Goal: Task Accomplishment & Management: Manage account settings

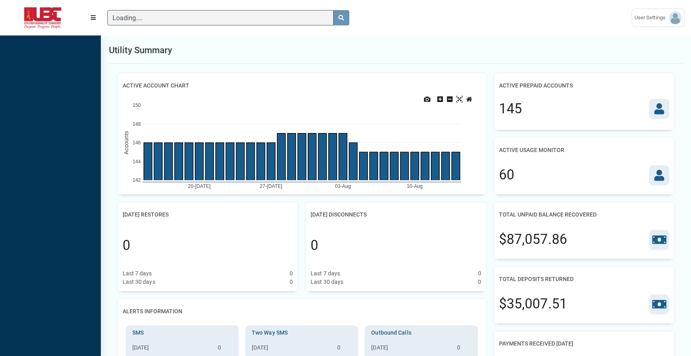
scroll to position [4, 0]
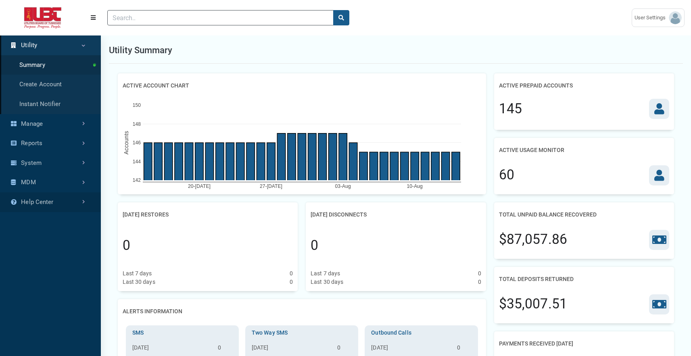
click at [56, 141] on link "Reports" at bounding box center [50, 143] width 101 height 20
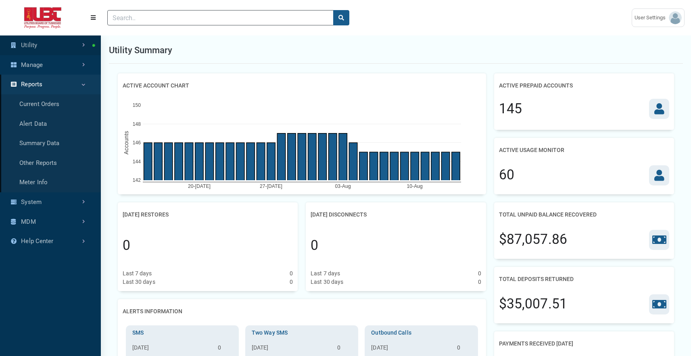
click at [62, 46] on link "Utility" at bounding box center [50, 45] width 101 height 20
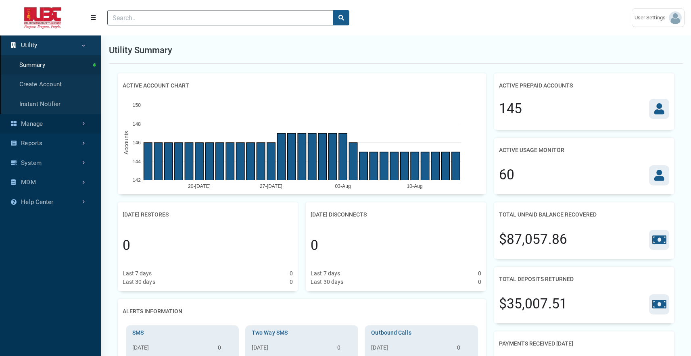
click at [65, 123] on link "Manage" at bounding box center [50, 124] width 101 height 20
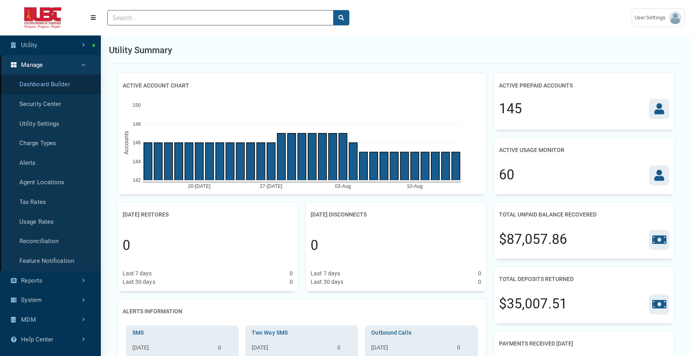
click at [58, 83] on link "Dashboard Builder" at bounding box center [50, 85] width 101 height 20
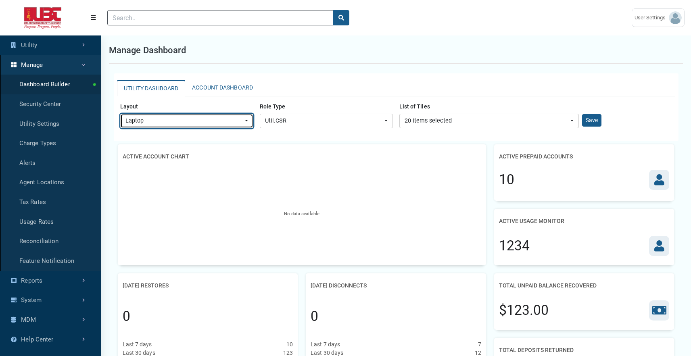
click at [220, 117] on div "Laptop" at bounding box center [184, 121] width 118 height 9
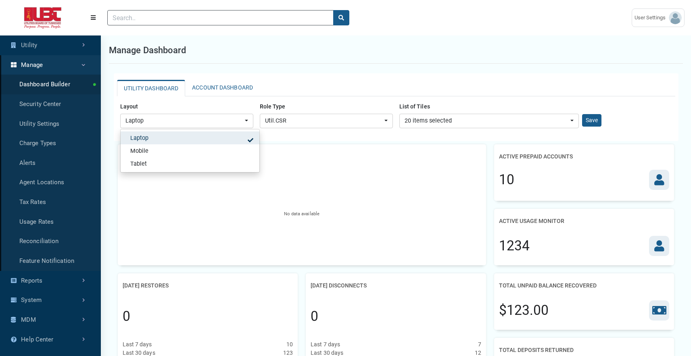
click at [226, 77] on div "UTILITY DASHBOARD ACCOUNT DASHBOARD Layout Laptop Mobile Tablet Laptop Laptop M…" at bounding box center [396, 107] width 564 height 68
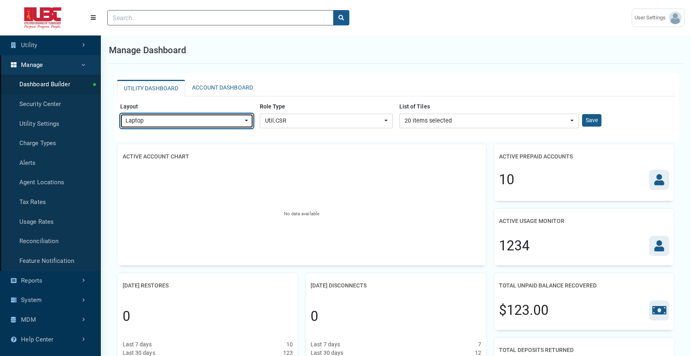
click at [235, 119] on div "Laptop" at bounding box center [184, 121] width 118 height 9
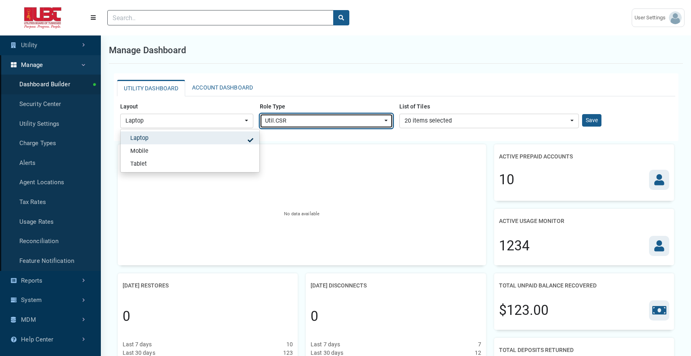
click at [289, 118] on div "Util.CSR" at bounding box center [324, 121] width 118 height 9
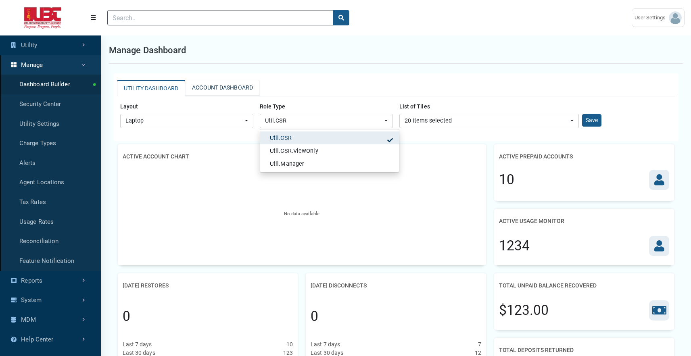
click at [232, 82] on link "ACCOUNT DASHBOARD" at bounding box center [222, 88] width 75 height 16
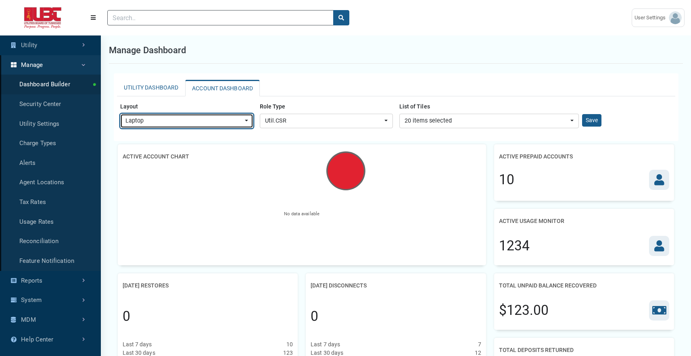
click at [234, 119] on div "Laptop" at bounding box center [184, 121] width 118 height 9
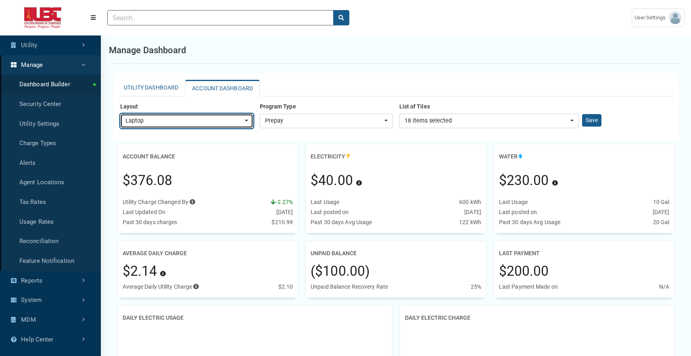
click at [235, 117] on div "Laptop" at bounding box center [184, 121] width 118 height 9
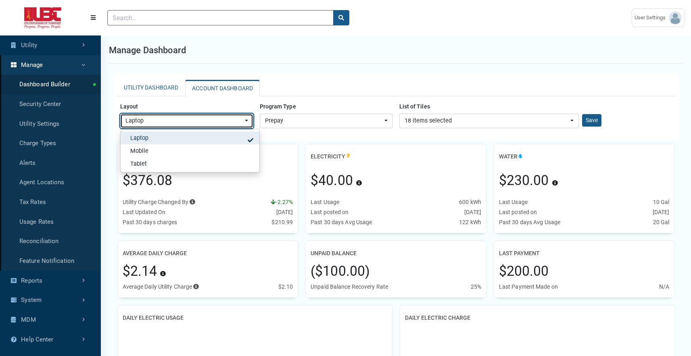
click at [235, 117] on div "Laptop" at bounding box center [184, 121] width 118 height 9
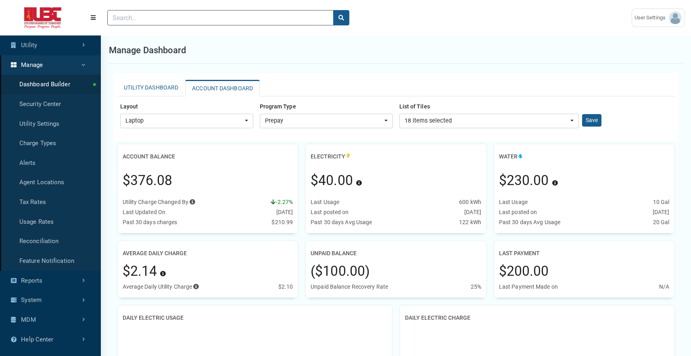
click at [441, 111] on div "List of Tiles Account Balance Average Daily Charge Customer Messaging Daily Ele…" at bounding box center [489, 114] width 186 height 29
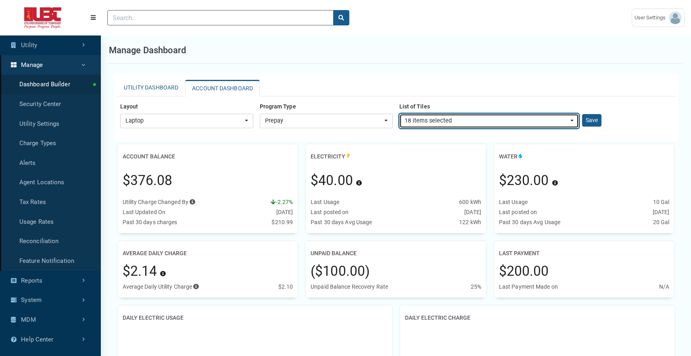
click at [440, 119] on div "18 items selected" at bounding box center [486, 121] width 164 height 9
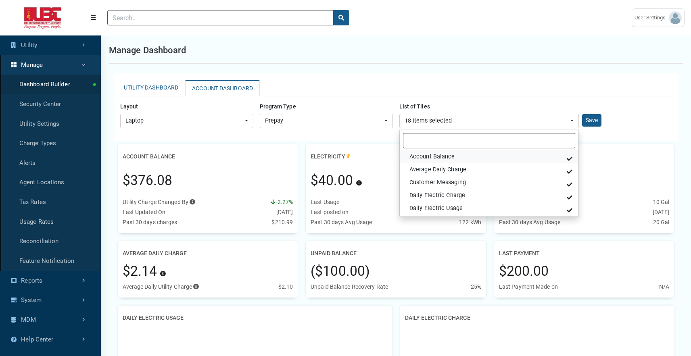
click at [473, 157] on link "Account Balance" at bounding box center [489, 156] width 179 height 13
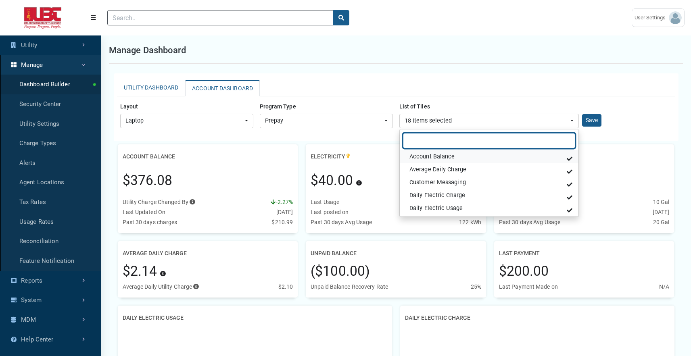
select select "AvgDailyCharge"
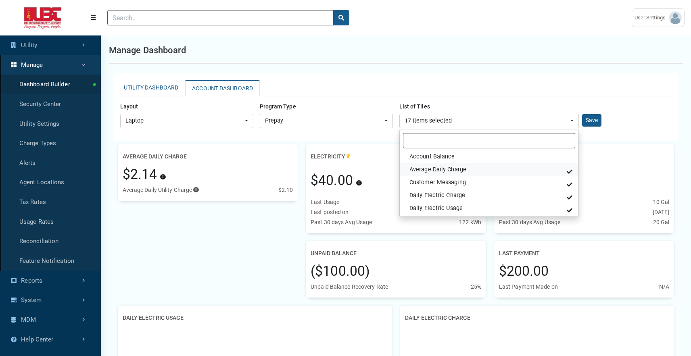
click at [469, 164] on link "Average Daily Charge" at bounding box center [489, 169] width 179 height 13
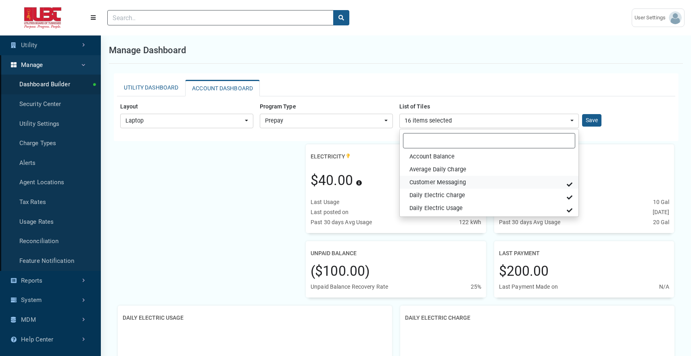
click at [466, 179] on link "Customer Messaging" at bounding box center [489, 182] width 179 height 13
click at [468, 196] on link "Daily Electric Charge" at bounding box center [489, 195] width 179 height 13
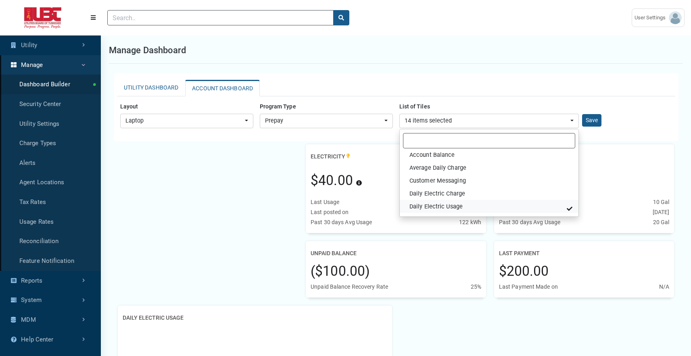
click at [469, 203] on link "Daily Electric Usage" at bounding box center [489, 206] width 179 height 13
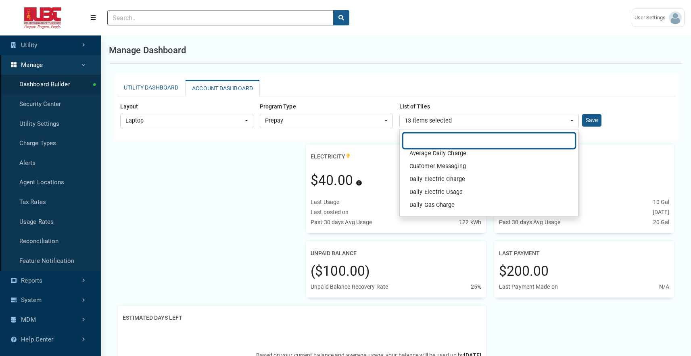
scroll to position [206, 0]
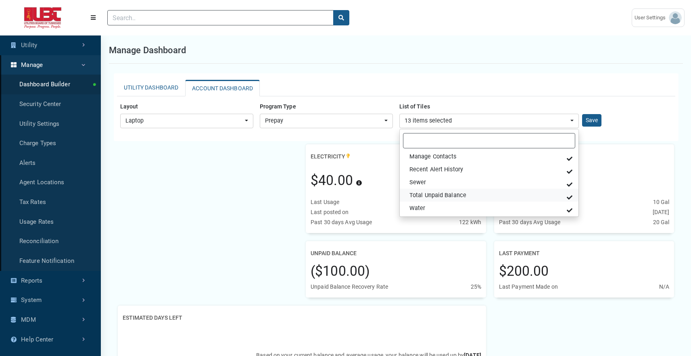
click at [461, 200] on link "Total Unpaid Balance" at bounding box center [489, 195] width 179 height 13
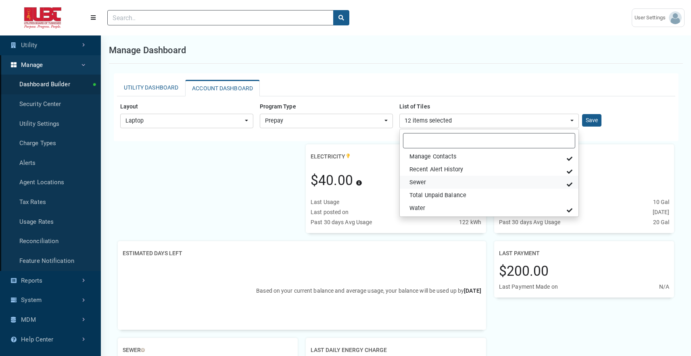
click at [452, 180] on link "Sewer" at bounding box center [489, 182] width 179 height 13
click at [454, 167] on span "Recent Alert History" at bounding box center [436, 169] width 54 height 9
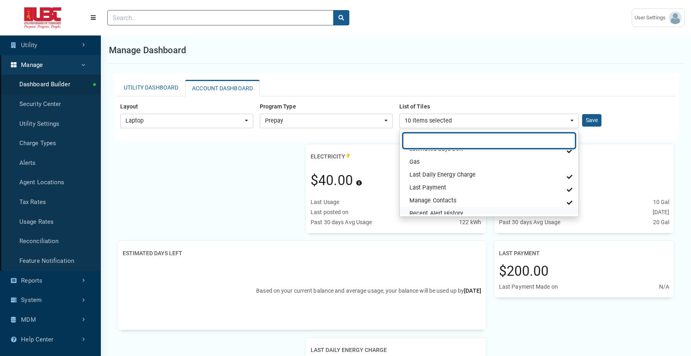
scroll to position [164, 0]
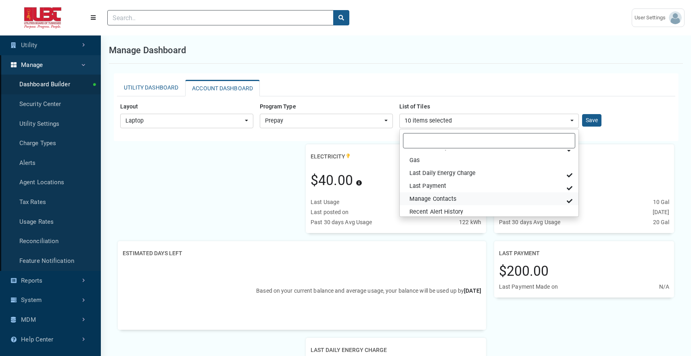
click at [456, 200] on link "Manage Contacts" at bounding box center [489, 198] width 179 height 13
click at [455, 189] on link "Last Payment" at bounding box center [489, 185] width 179 height 13
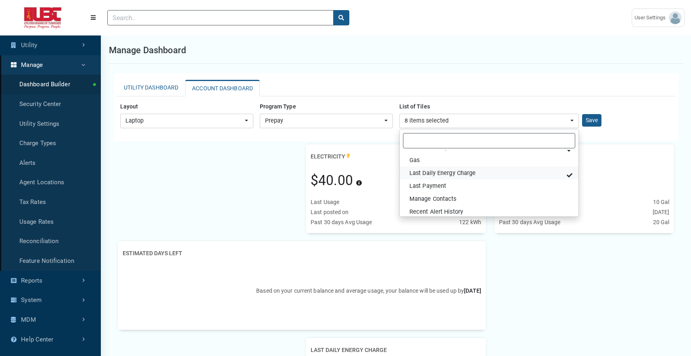
click at [454, 177] on link "Last Daily Energy Charge" at bounding box center [489, 173] width 179 height 13
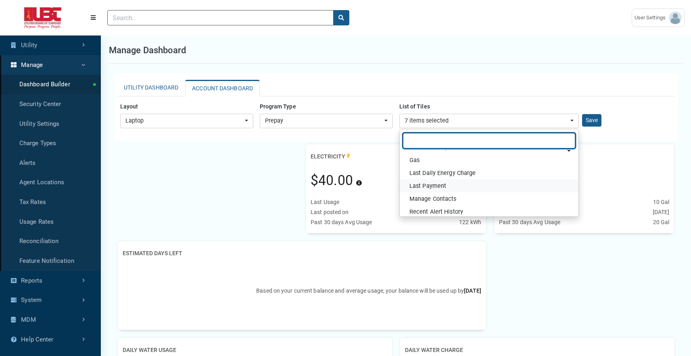
scroll to position [94, 0]
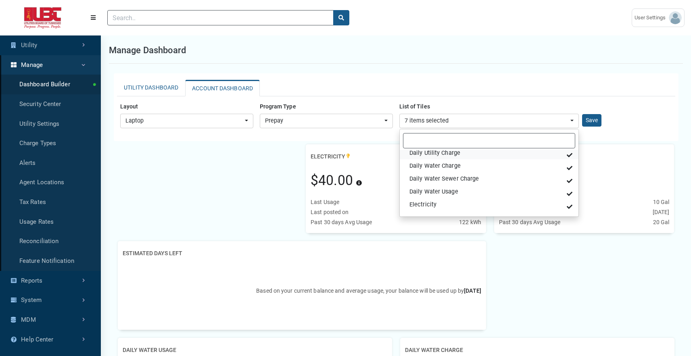
click at [444, 150] on span "Daily Utility Charge" at bounding box center [434, 153] width 51 height 9
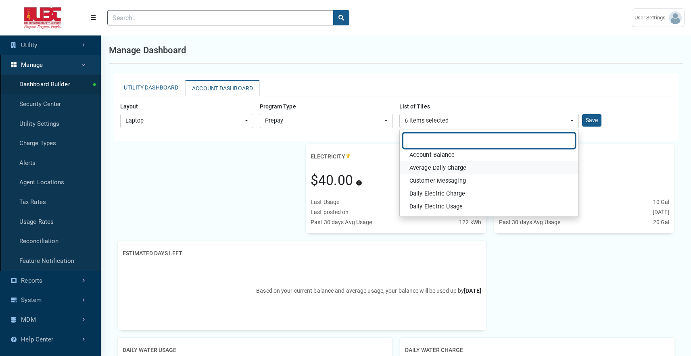
scroll to position [3, 0]
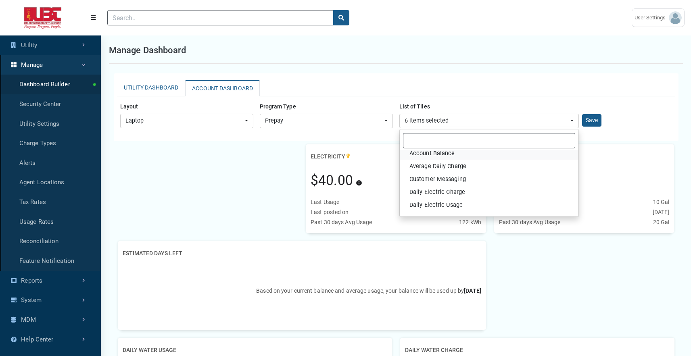
click at [451, 156] on span "Account Balance" at bounding box center [432, 153] width 46 height 9
select select "AccountBalance"
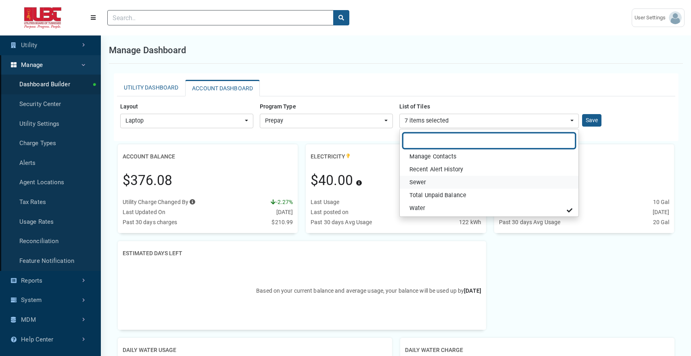
scroll to position [2, 0]
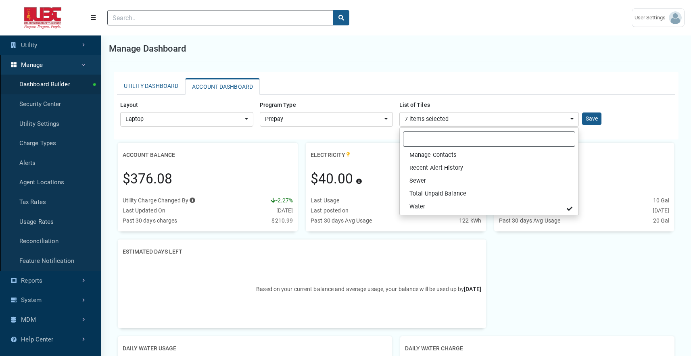
drag, startPoint x: 545, startPoint y: 294, endPoint x: 530, endPoint y: 279, distance: 20.5
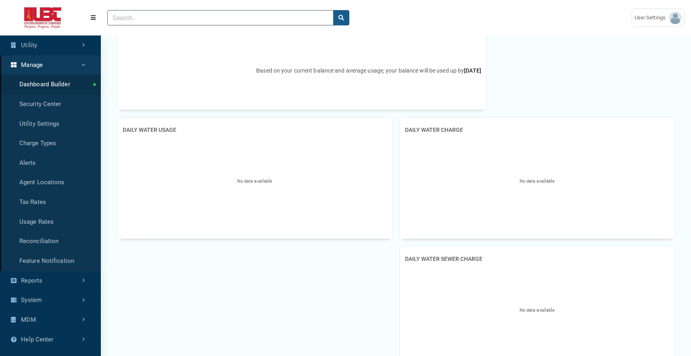
scroll to position [0, 0]
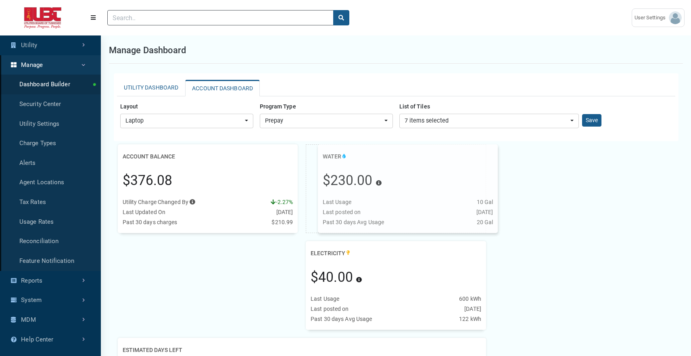
drag, startPoint x: 534, startPoint y: 204, endPoint x: 331, endPoint y: 193, distance: 203.1
click at [331, 193] on div "Water $230.00 Press Tab key to access additional content This amount includes a…" at bounding box center [408, 188] width 180 height 89
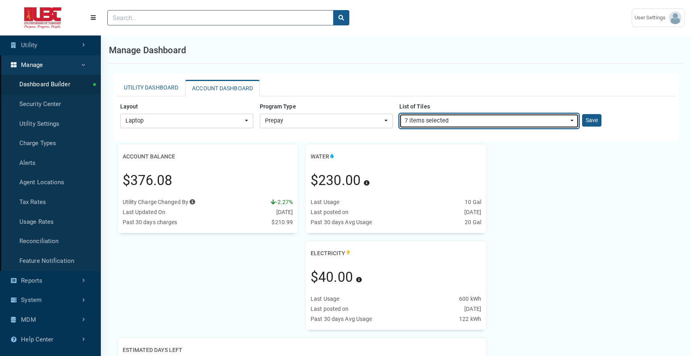
click at [444, 117] on div "7 items selected" at bounding box center [486, 121] width 164 height 9
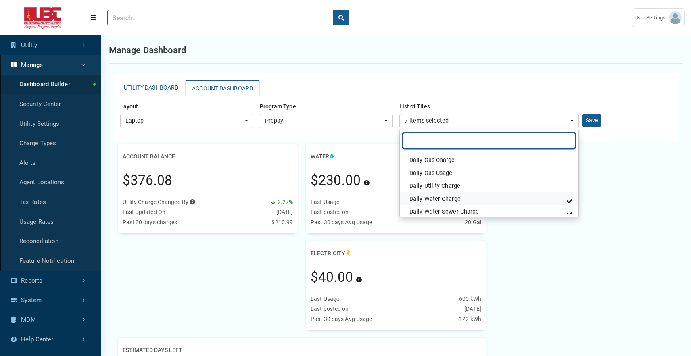
scroll to position [62, 0]
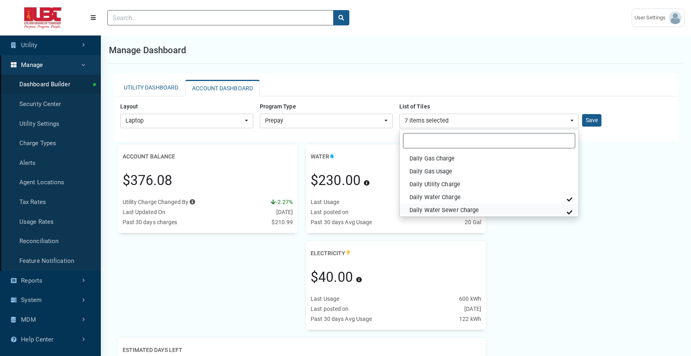
click at [433, 206] on span "Daily Water Sewer Charge" at bounding box center [443, 210] width 69 height 9
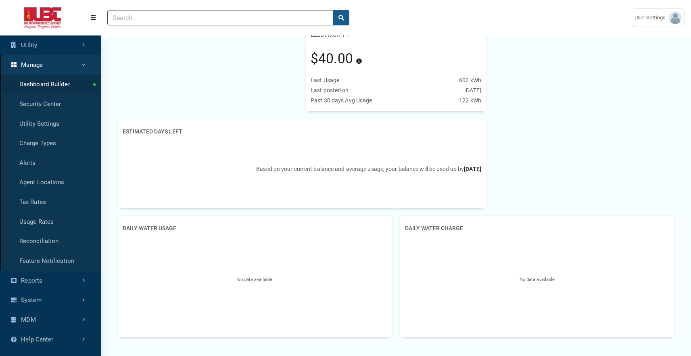
scroll to position [217, 0]
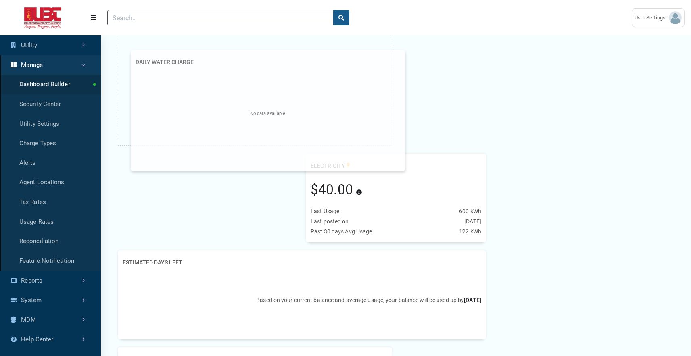
drag, startPoint x: 431, startPoint y: 250, endPoint x: 156, endPoint y: 68, distance: 329.7
click at [156, 70] on div "No data available" at bounding box center [267, 114] width 264 height 89
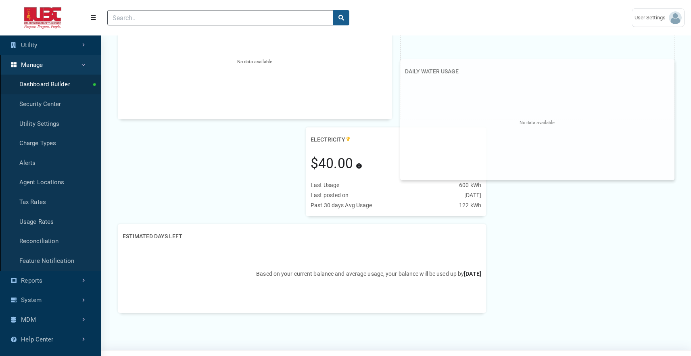
scroll to position [232, 0]
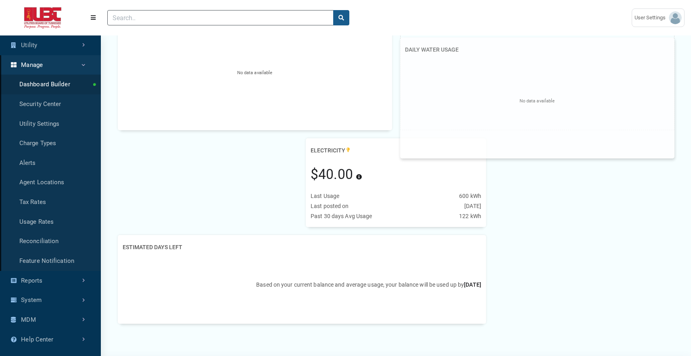
drag, startPoint x: 310, startPoint y: 244, endPoint x: 589, endPoint y: 106, distance: 311.0
click at [589, 106] on div "No data available" at bounding box center [537, 101] width 264 height 89
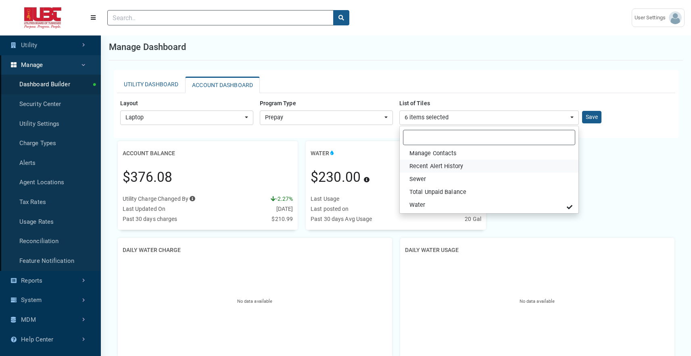
scroll to position [5, 0]
click at [469, 165] on link "Recent Alert History" at bounding box center [489, 164] width 179 height 13
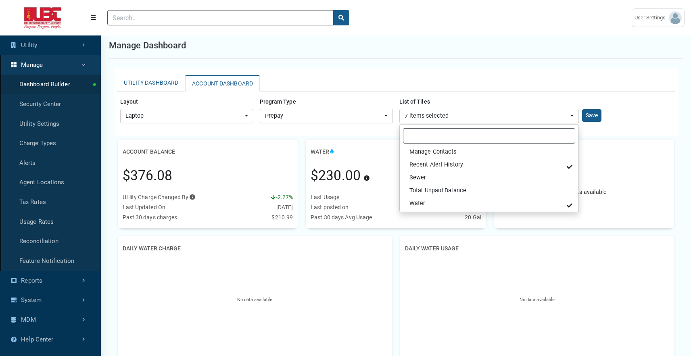
click at [633, 198] on div "No data available" at bounding box center [584, 191] width 171 height 59
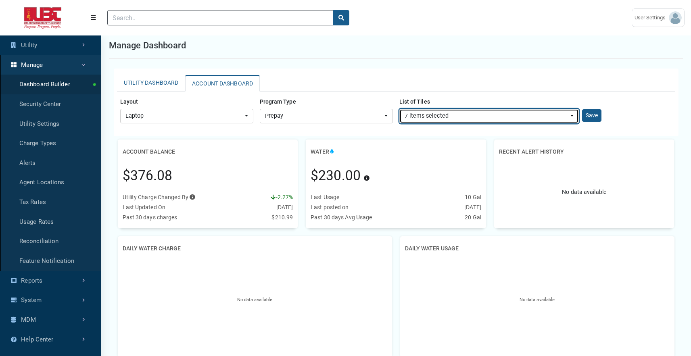
click at [418, 113] on div "7 items selected" at bounding box center [486, 116] width 164 height 9
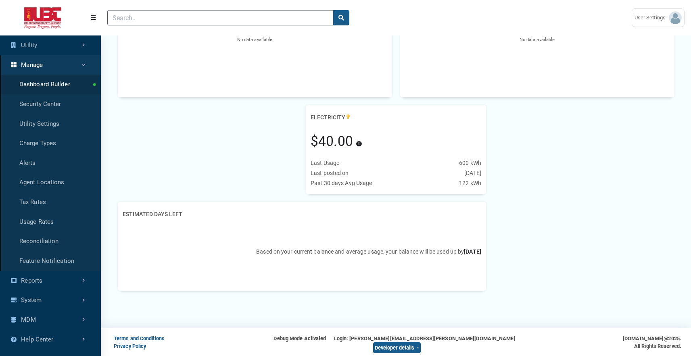
scroll to position [269, 0]
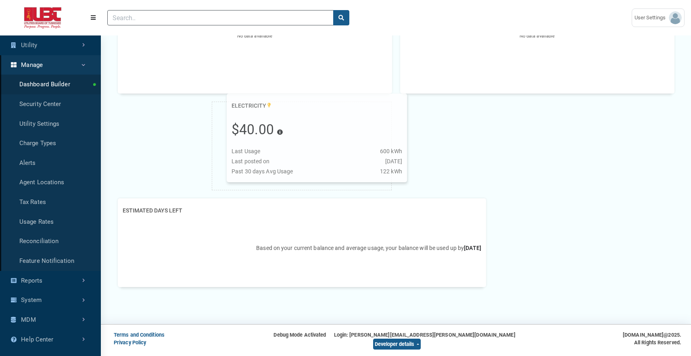
drag, startPoint x: 358, startPoint y: 159, endPoint x: 304, endPoint y: 151, distance: 55.4
click at [286, 152] on div "Last Usage 600 kWh" at bounding box center [316, 151] width 171 height 8
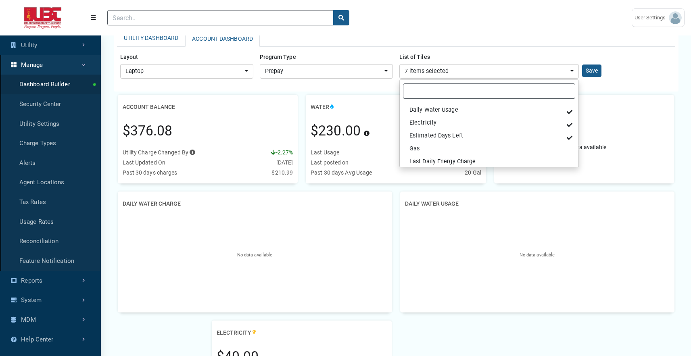
scroll to position [126, 0]
click at [439, 126] on link "Electricity" at bounding box center [489, 123] width 179 height 13
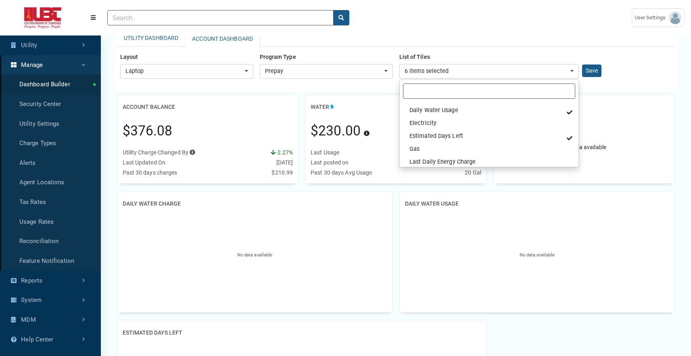
click at [562, 50] on div "List of Tiles Account Balance Average Daily Charge Customer Messaging Daily Ele…" at bounding box center [489, 64] width 186 height 29
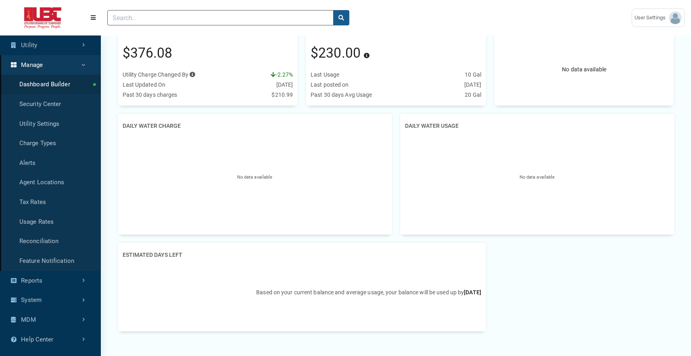
scroll to position [26, 0]
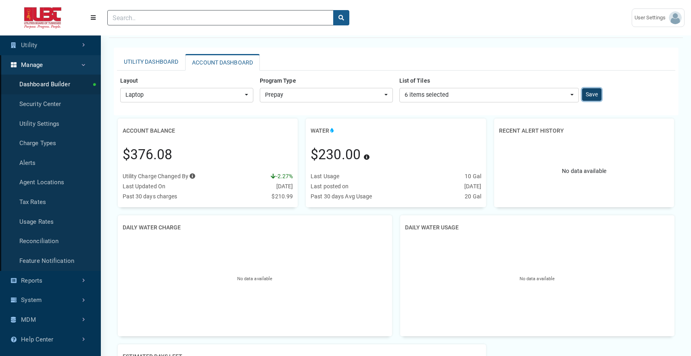
click at [589, 95] on button "Save" at bounding box center [591, 94] width 19 height 12
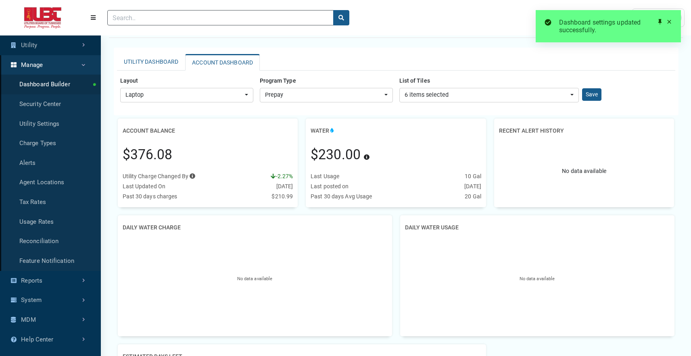
click at [56, 46] on link "Utility" at bounding box center [50, 45] width 101 height 20
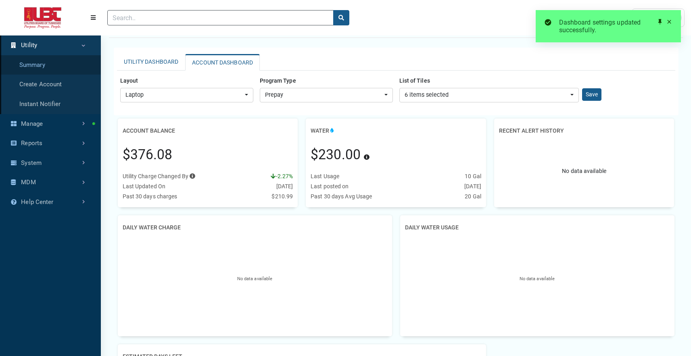
click at [51, 68] on link "Summary" at bounding box center [50, 65] width 101 height 20
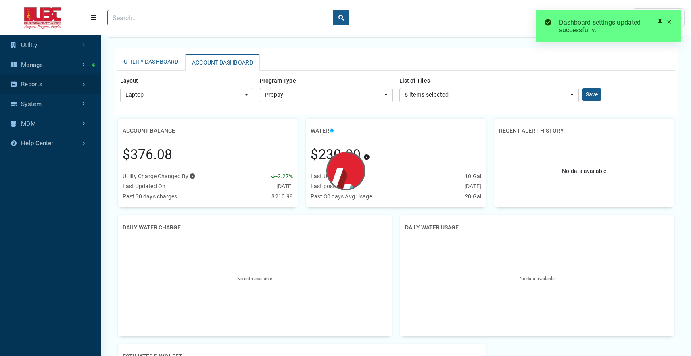
click at [56, 83] on link "Reports" at bounding box center [50, 85] width 101 height 20
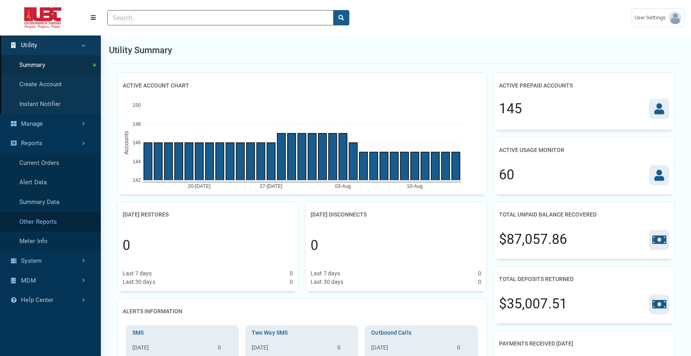
click at [55, 220] on link "Other Reports" at bounding box center [50, 222] width 101 height 20
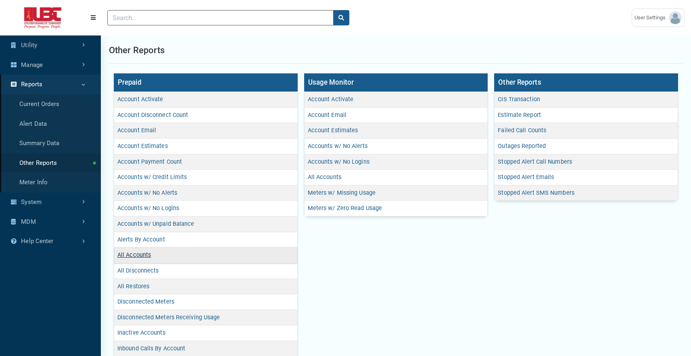
click at [146, 254] on link "All Accounts" at bounding box center [133, 255] width 33 height 7
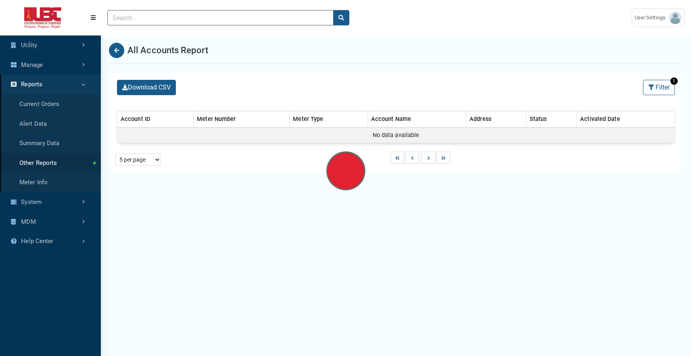
select select "Activated Date (Desc)"
select select "25 per page"
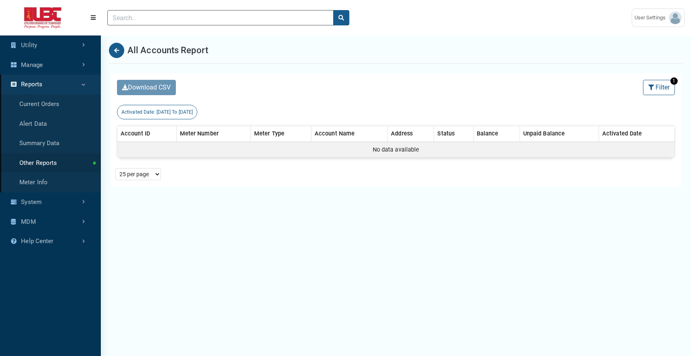
click at [187, 112] on span "08/09/2025 To 08/14/2025" at bounding box center [174, 112] width 37 height 6
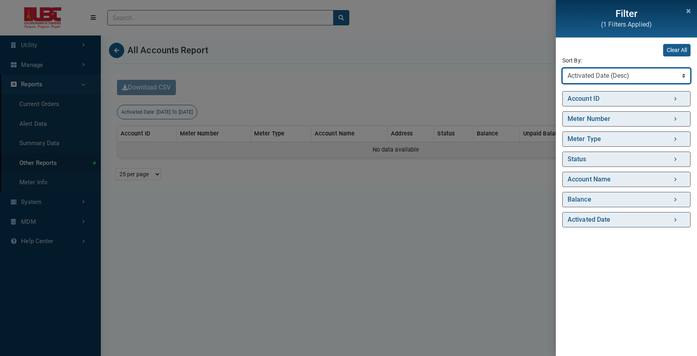
click at [602, 74] on select "Sort By Account ID (Asc) Account ID (Desc) Meter Number (Asc) Meter Number (Des…" at bounding box center [626, 75] width 128 height 15
click at [159, 106] on div "Filter (1 Filters Applied) Clear All Sort By: Sort By Account ID (Asc) Account …" at bounding box center [348, 178] width 697 height 356
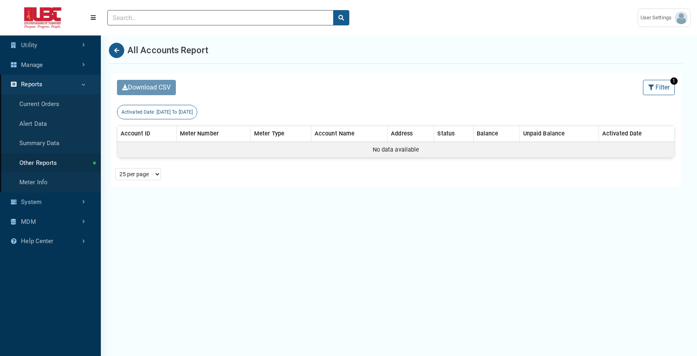
click at [177, 117] on div at bounding box center [348, 178] width 697 height 356
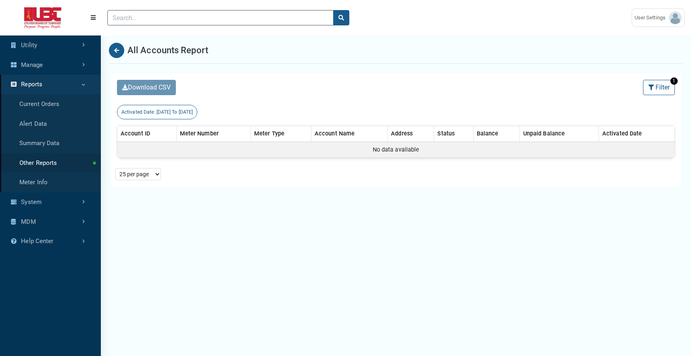
click at [178, 115] on span "08/09/2025 To 08/14/2025" at bounding box center [174, 112] width 37 height 6
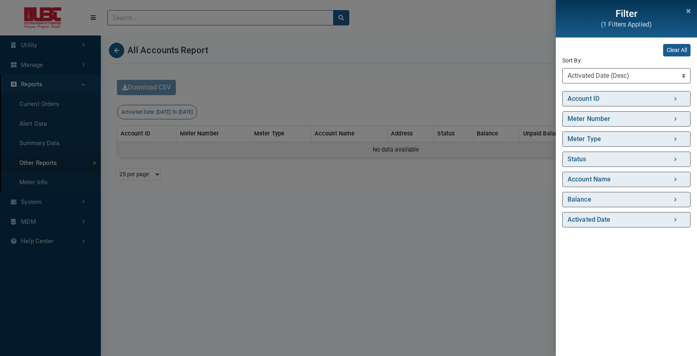
click at [599, 228] on div "Clear All Sort By: Sort By Account ID (Asc) Account ID (Desc) Meter Number (Asc…" at bounding box center [626, 196] width 141 height 319
click at [599, 225] on link "Activated Date" at bounding box center [626, 219] width 128 height 17
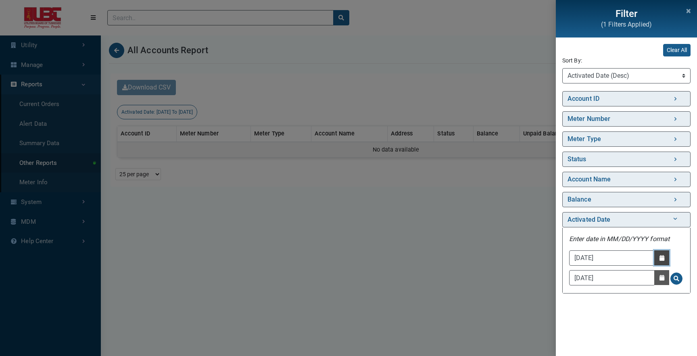
click at [658, 261] on button "Date Picker - Activate to access the date picker" at bounding box center [661, 257] width 15 height 15
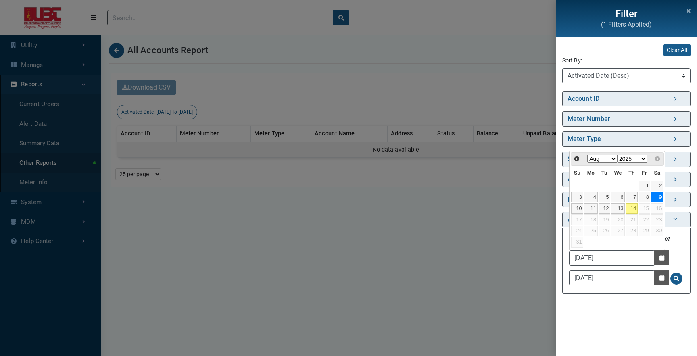
click at [625, 162] on select "1991 1992 1993 1994 1995 1996 1997 1998 1999 2000 2001 2002 2003 2004 2005 2006…" at bounding box center [632, 159] width 30 height 8
click at [631, 184] on link "1" at bounding box center [631, 186] width 12 height 10
type input "08/01/2013"
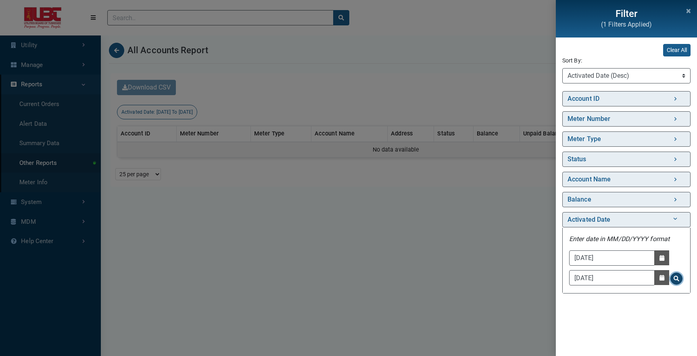
click at [673, 281] on button "Search for Activated Date - Clicking on this button will update the content on …" at bounding box center [676, 279] width 12 height 12
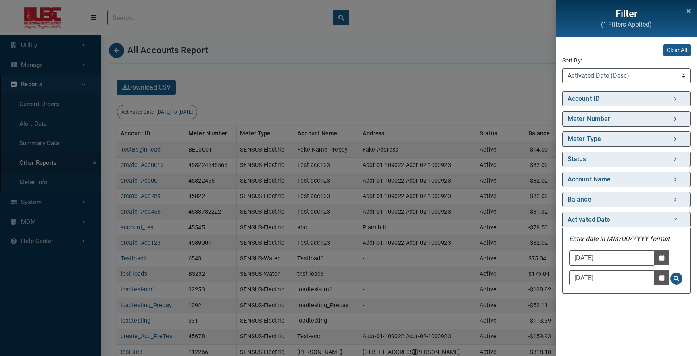
click at [412, 205] on div "Filter (1 Filters Applied) Clear All Sort By: Sort By Account ID (Asc) Account …" at bounding box center [348, 178] width 697 height 356
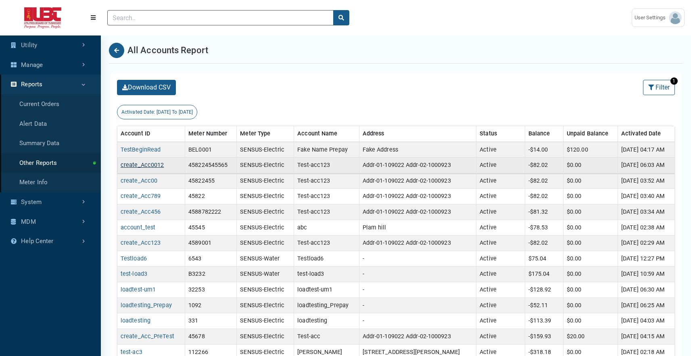
click at [140, 164] on link "create_Acc0012" at bounding box center [142, 165] width 43 height 7
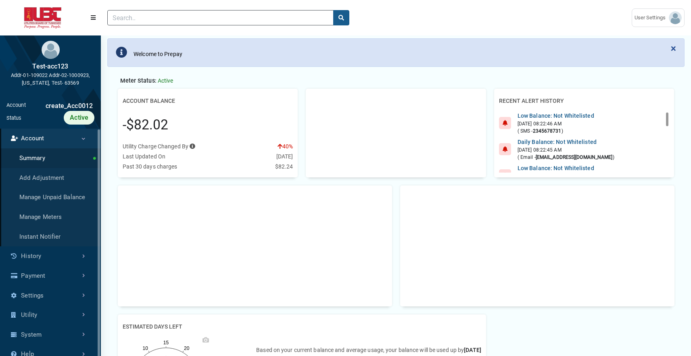
scroll to position [44, 0]
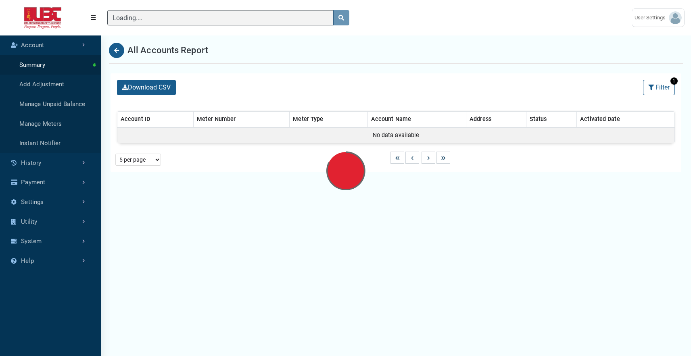
scroll to position [327, 101]
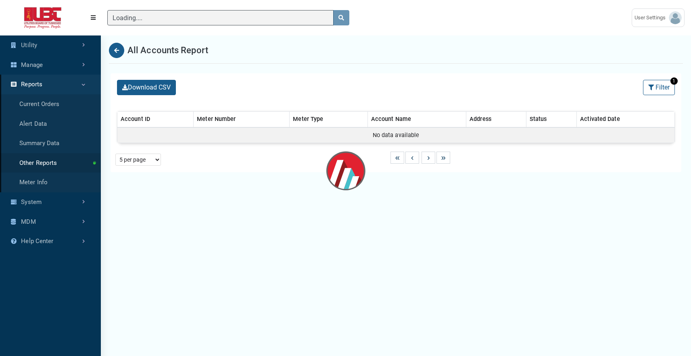
select select "25 per page"
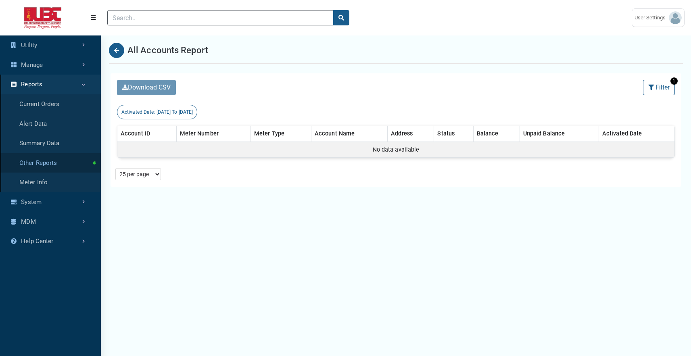
click at [64, 167] on link "Other Reports" at bounding box center [50, 163] width 101 height 20
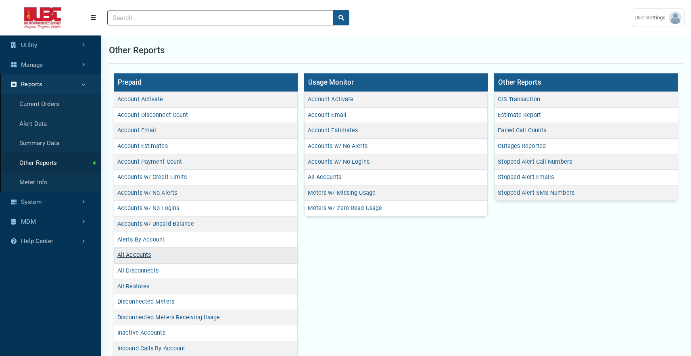
click at [138, 252] on link "All Accounts" at bounding box center [133, 255] width 33 height 7
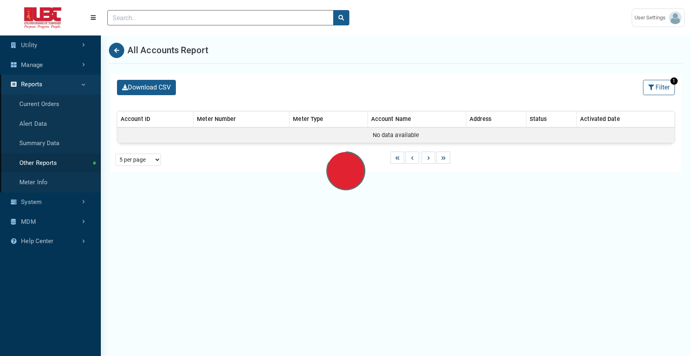
select select "Activated Date (Desc)"
select select "25 per page"
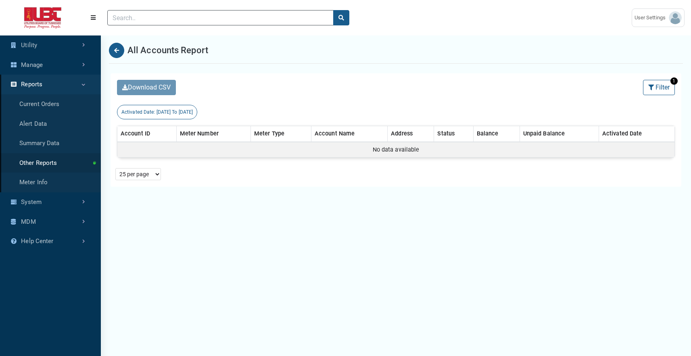
click at [173, 116] on div "Activated Date: 08/09/2025 To 08/14/2025" at bounding box center [157, 112] width 80 height 15
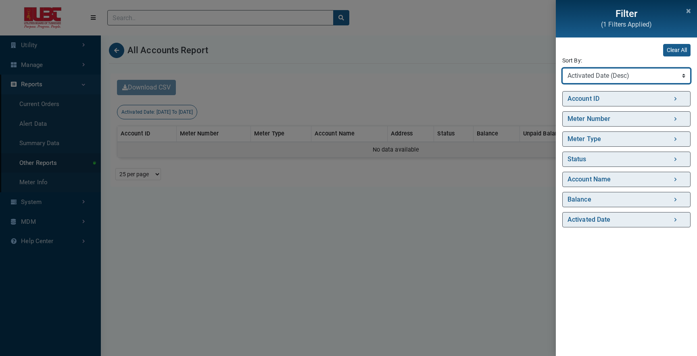
click at [635, 76] on select "Sort By Account ID (Asc) Account ID (Desc) Meter Number (Asc) Meter Number (Des…" at bounding box center [626, 75] width 128 height 15
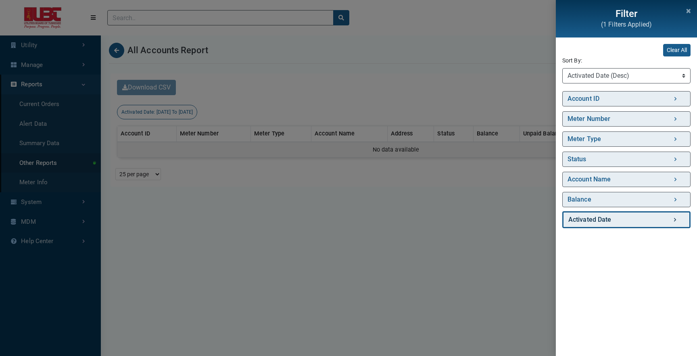
click at [598, 219] on link "Activated Date" at bounding box center [626, 219] width 128 height 17
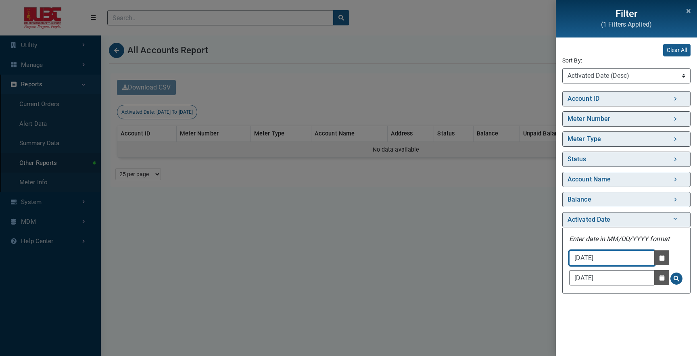
drag, startPoint x: 645, startPoint y: 262, endPoint x: 604, endPoint y: 256, distance: 40.7
click at [604, 256] on input "08/09/2025" at bounding box center [612, 257] width 86 height 15
type input "08/09/2020"
click at [674, 280] on span "Search for Activated Date - Clicking on this button will update the content on …" at bounding box center [676, 279] width 6 height 6
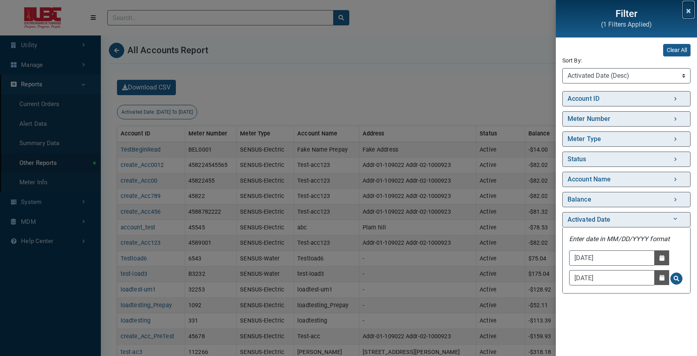
click at [690, 12] on button "Close" at bounding box center [688, 10] width 10 height 16
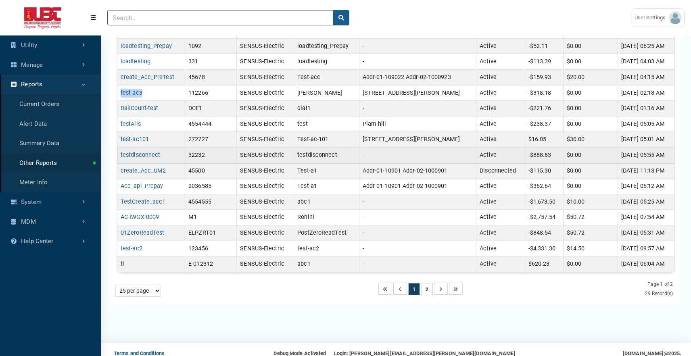
scroll to position [278, 0]
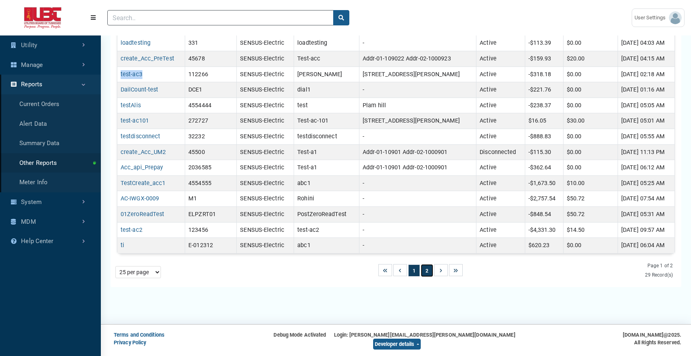
click at [422, 267] on button "2" at bounding box center [427, 270] width 12 height 12
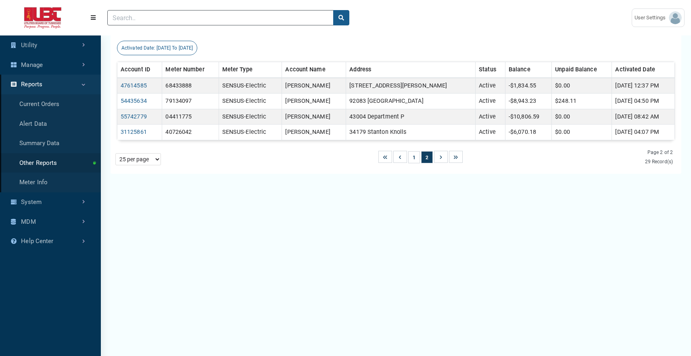
scroll to position [0, 0]
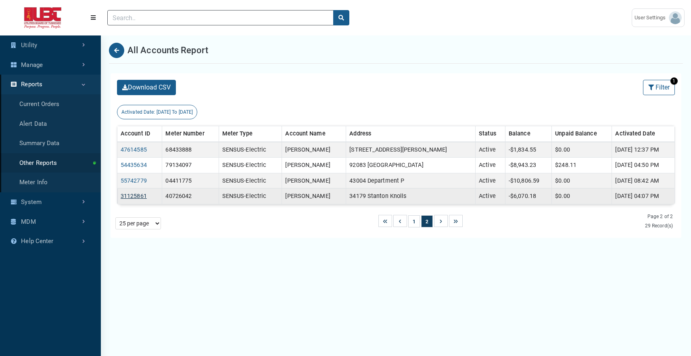
click at [145, 198] on link "31125861" at bounding box center [134, 196] width 26 height 7
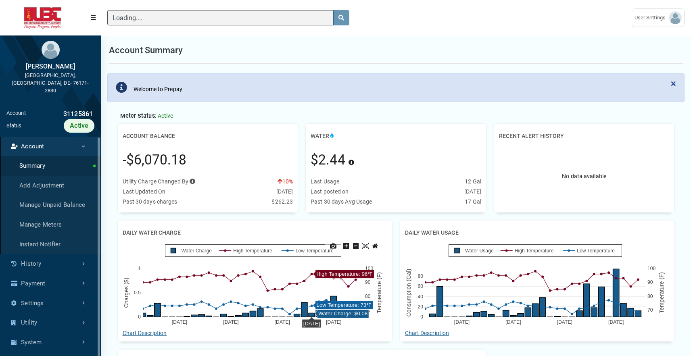
scroll to position [4, 0]
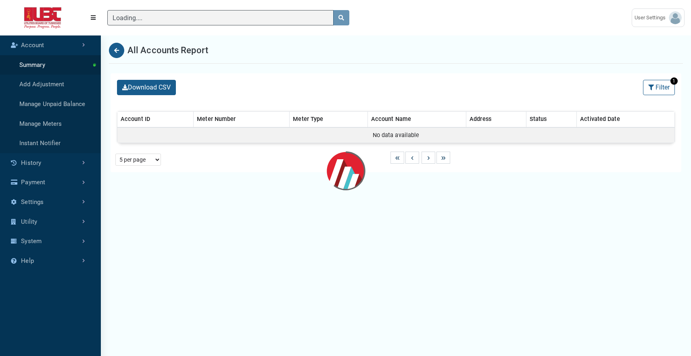
scroll to position [327, 101]
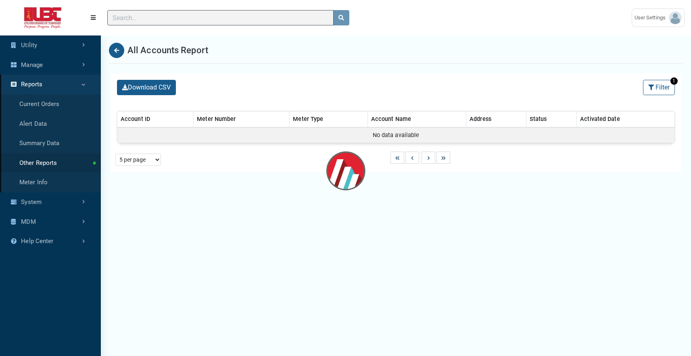
select select "Activated Date (Desc)"
select select "25 per page"
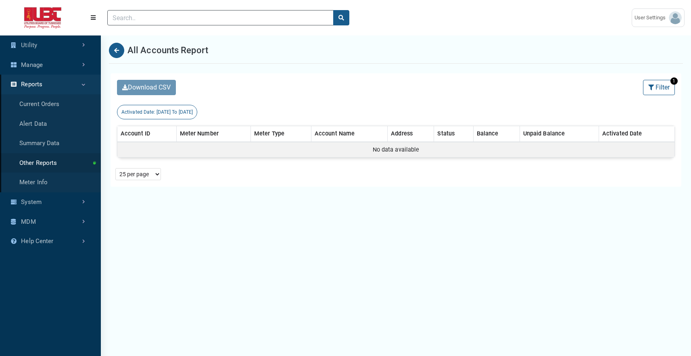
click at [173, 114] on span "08/09/2025 To 08/14/2025" at bounding box center [174, 112] width 37 height 6
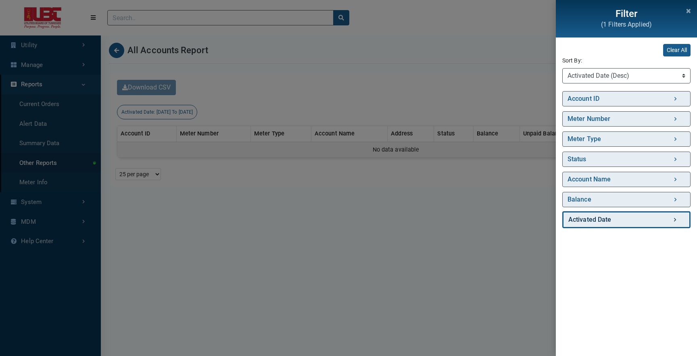
click at [608, 222] on link "Activated Date" at bounding box center [626, 219] width 128 height 17
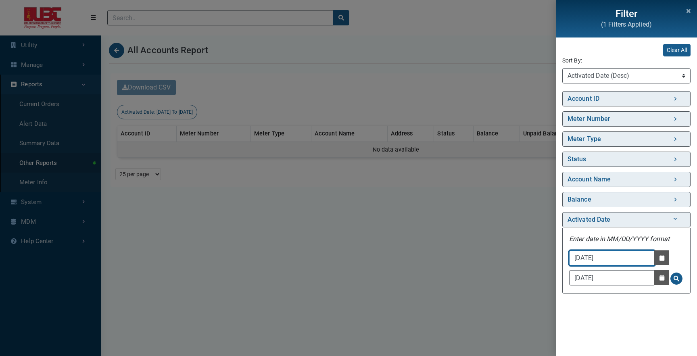
click at [619, 258] on input "08/09/2025" at bounding box center [612, 257] width 86 height 15
type input "08/09/2020"
click at [682, 277] on div "08/09/2020 Date Picker - Activate to access the date picker 08/14/2025 Date Pic…" at bounding box center [626, 268] width 115 height 37
click at [679, 278] on button "Search for Activated Date - Clicking on this button will update the content on …" at bounding box center [676, 279] width 12 height 12
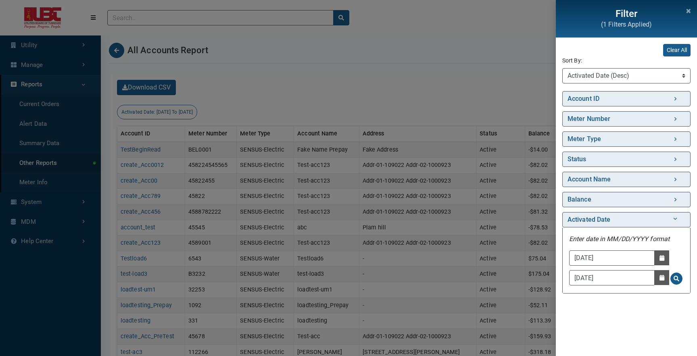
click at [421, 250] on div "Filter (1 Filters Applied) Clear All Sort By: Sort By Account ID (Asc) Account …" at bounding box center [348, 178] width 697 height 356
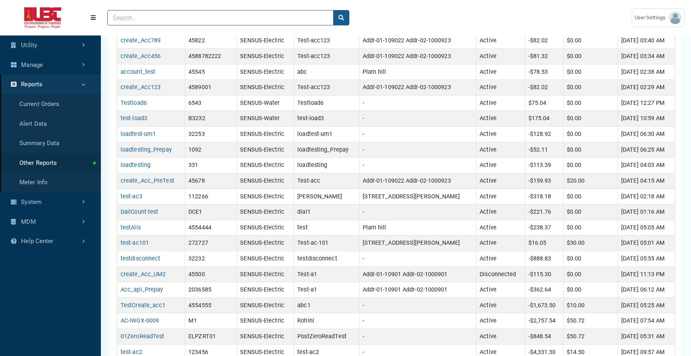
scroll to position [278, 0]
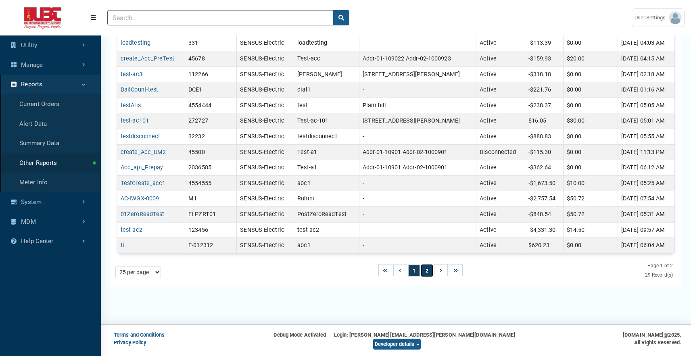
click at [425, 271] on button "2" at bounding box center [427, 270] width 12 height 12
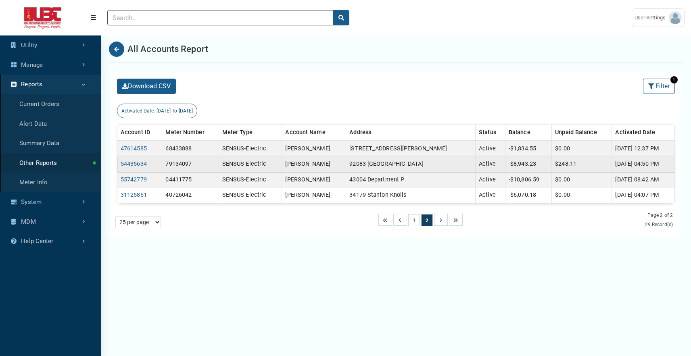
scroll to position [1, 0]
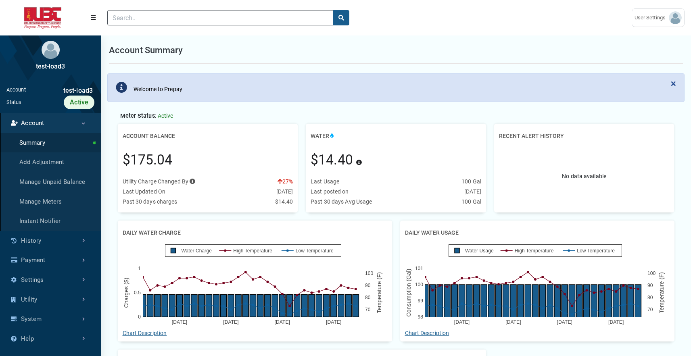
scroll to position [4, 0]
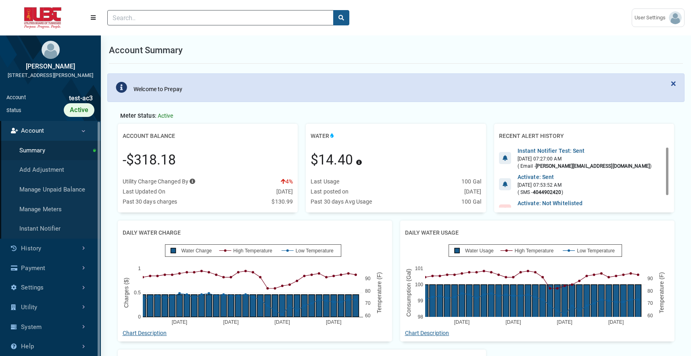
scroll to position [4, 0]
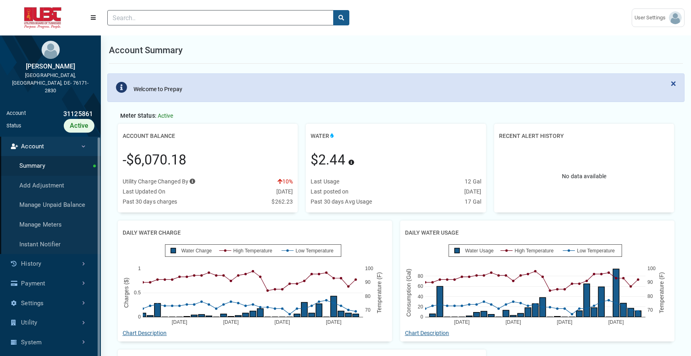
scroll to position [4, 0]
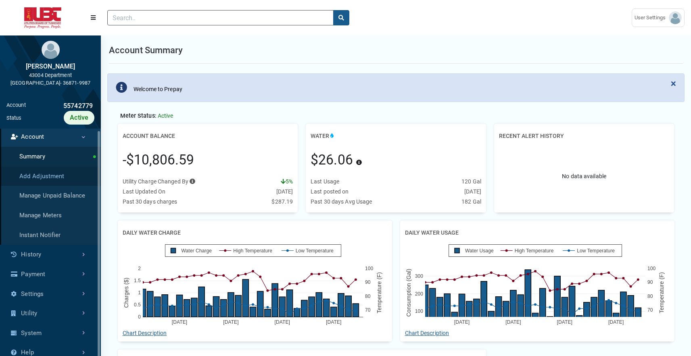
click at [32, 172] on link "Add Adjustment" at bounding box center [50, 177] width 101 height 20
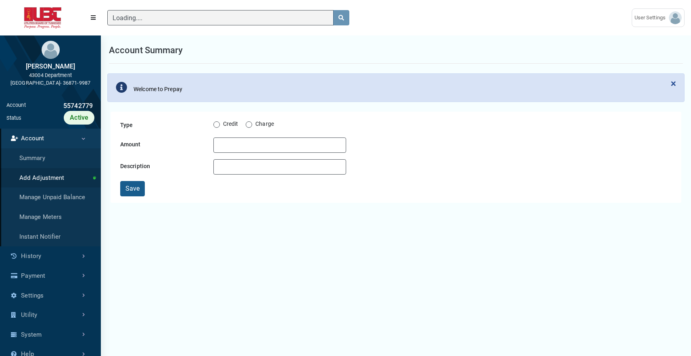
scroll to position [4, 0]
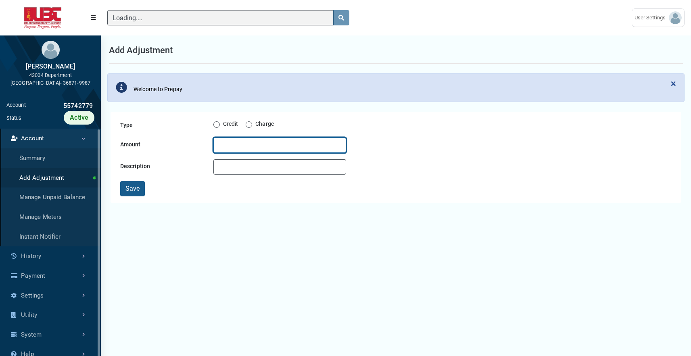
click at [266, 148] on input "Amount" at bounding box center [279, 144] width 133 height 15
type input "2"
type input "10900"
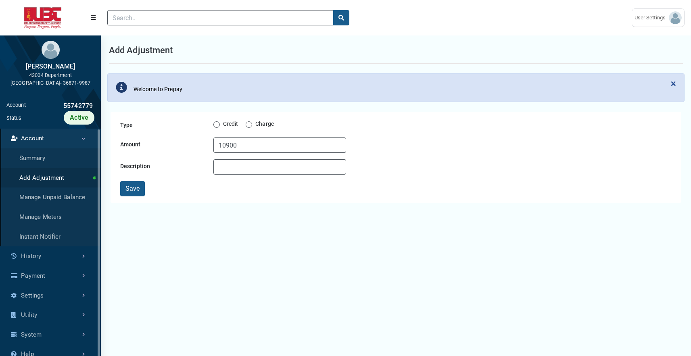
click at [230, 127] on label "Credit" at bounding box center [230, 125] width 15 height 10
click at [220, 127] on input "Credit" at bounding box center [216, 124] width 6 height 8
radio input "true"
click at [238, 147] on input "10900" at bounding box center [279, 144] width 133 height 15
click at [232, 176] on form "Type Credit Charge Amount 10900 Description Save" at bounding box center [396, 157] width 558 height 78
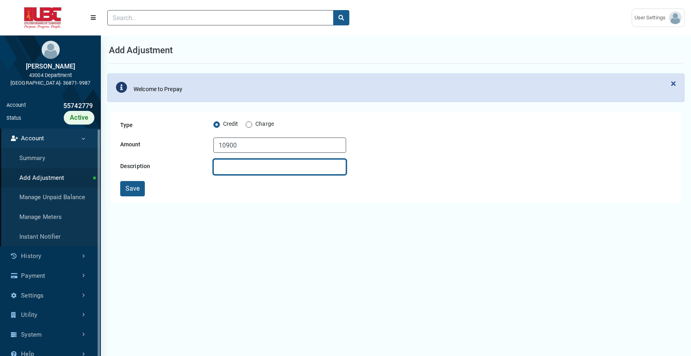
click at [235, 171] on input "Description" at bounding box center [279, 166] width 133 height 15
type input "Credit for Demo"
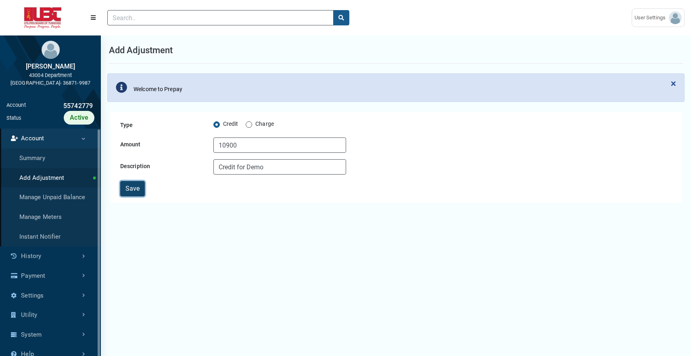
click at [137, 186] on button "Save" at bounding box center [132, 188] width 25 height 15
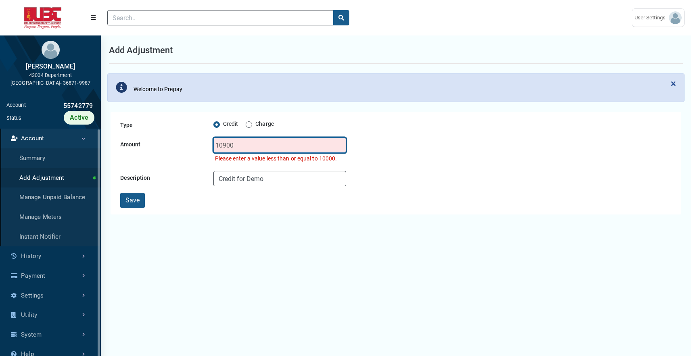
drag, startPoint x: 250, startPoint y: 145, endPoint x: 224, endPoint y: 147, distance: 26.3
click at [224, 147] on input "10900" at bounding box center [279, 144] width 133 height 15
type input "10000"
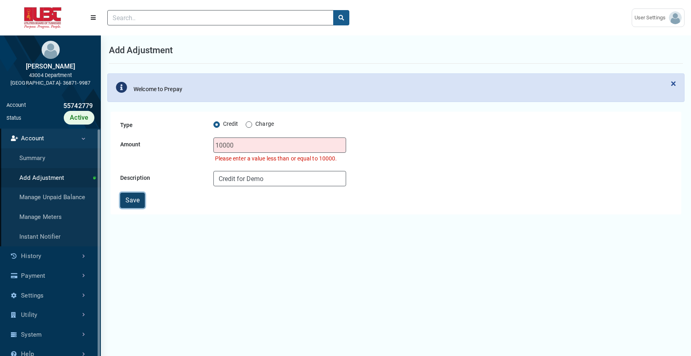
click at [143, 201] on button "Save" at bounding box center [132, 200] width 25 height 15
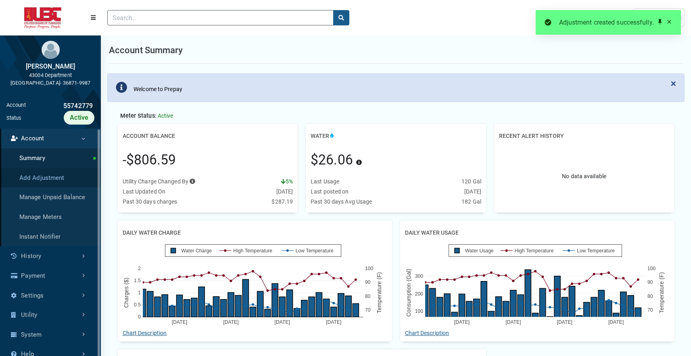
click at [55, 176] on link "Add Adjustment" at bounding box center [50, 178] width 101 height 20
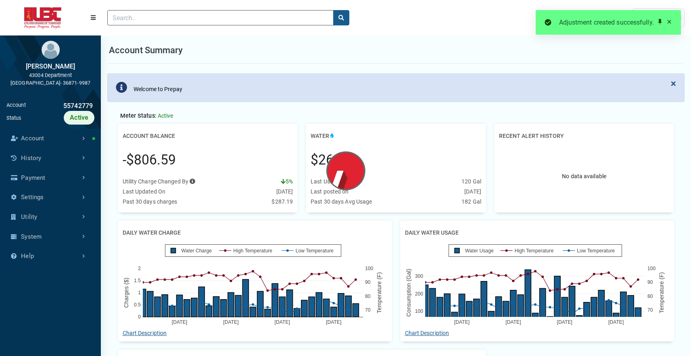
scroll to position [4, 0]
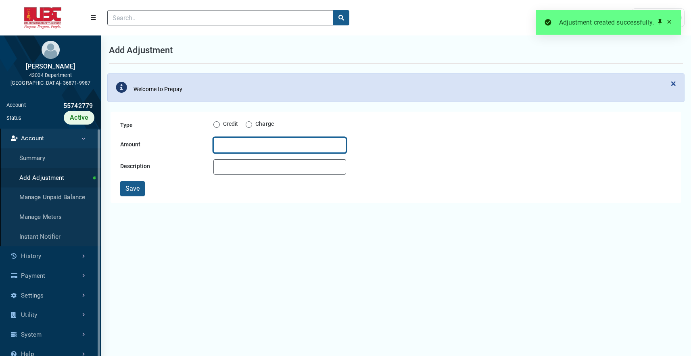
click at [229, 140] on input "Amount" at bounding box center [279, 144] width 133 height 15
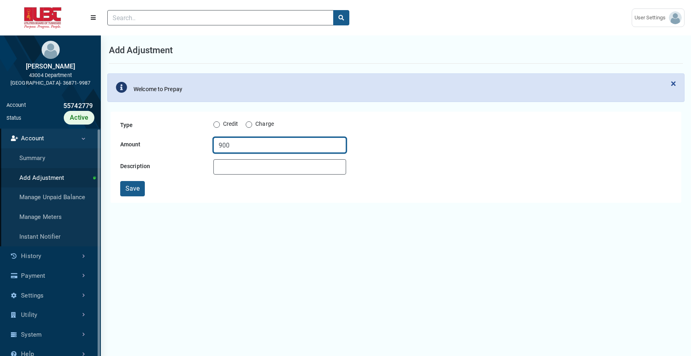
type input "900"
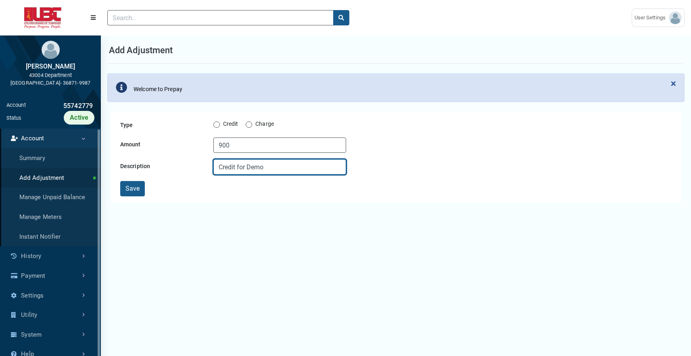
type input "Credit for Demo"
click at [219, 123] on div "Credit" at bounding box center [225, 125] width 25 height 10
click at [223, 123] on label "Credit" at bounding box center [230, 125] width 15 height 10
click at [219, 123] on input "Credit" at bounding box center [216, 124] width 6 height 8
radio input "true"
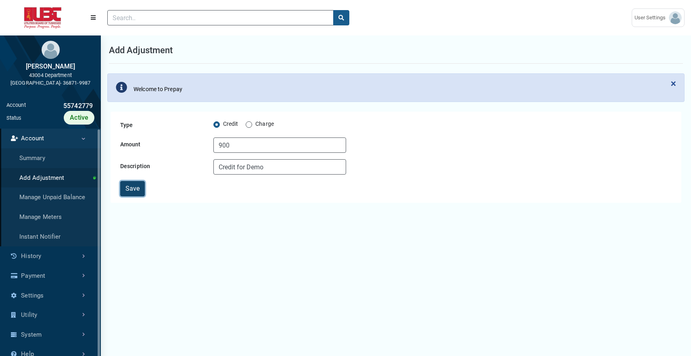
click at [139, 189] on button "Save" at bounding box center [132, 188] width 25 height 15
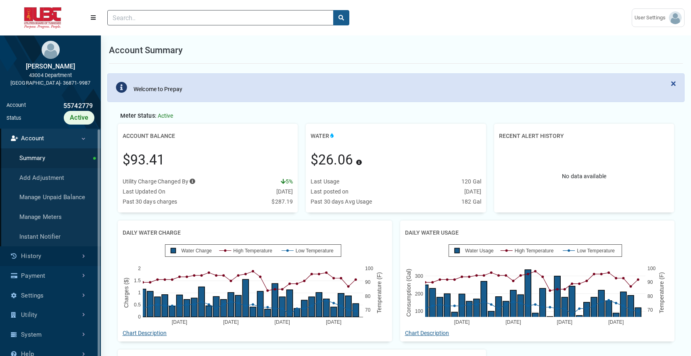
click at [52, 256] on link "History" at bounding box center [50, 256] width 101 height 20
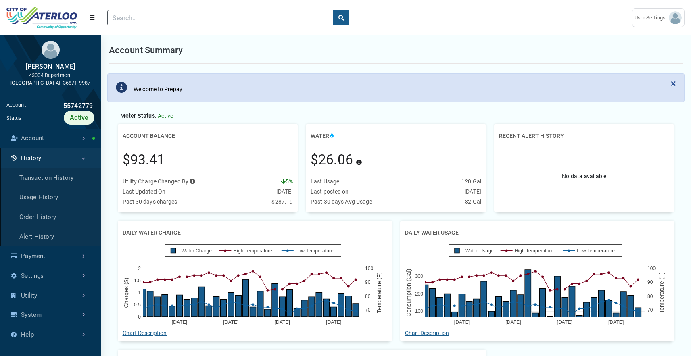
click at [203, 105] on div "× Welcome to Prepay" at bounding box center [396, 91] width 590 height 38
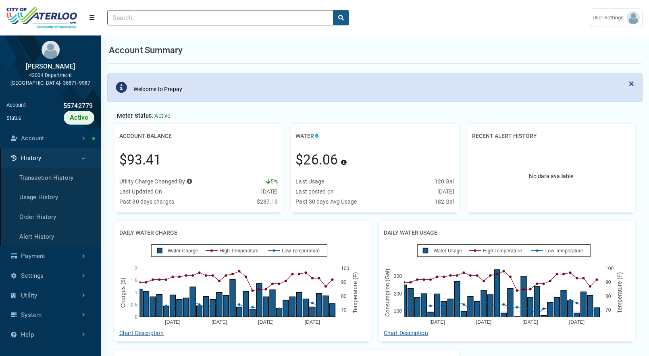
scroll to position [2, 0]
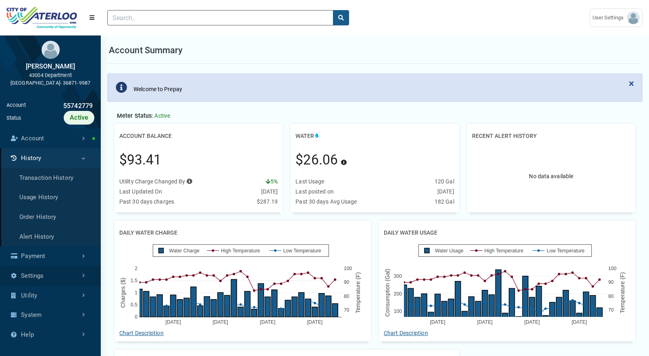
click at [48, 282] on link "Settings" at bounding box center [50, 276] width 101 height 20
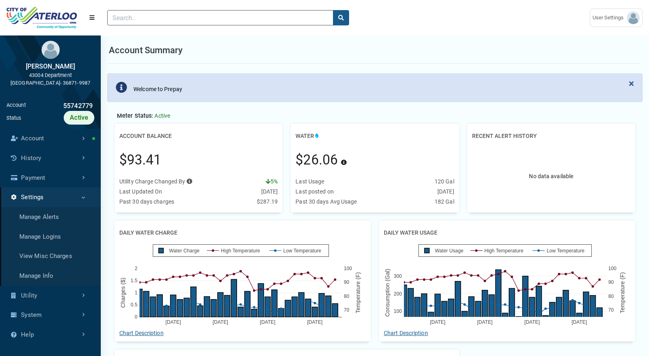
click at [208, 139] on div "Account Balance" at bounding box center [198, 136] width 158 height 15
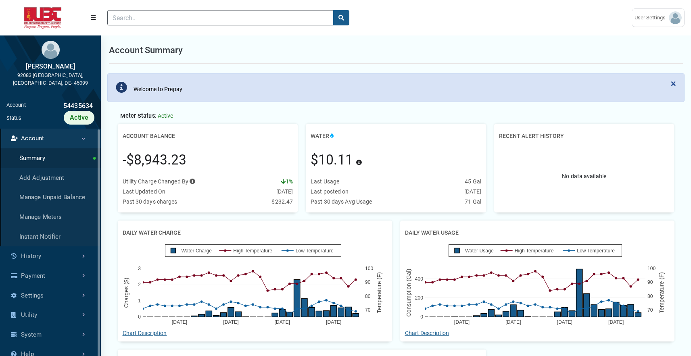
scroll to position [4, 0]
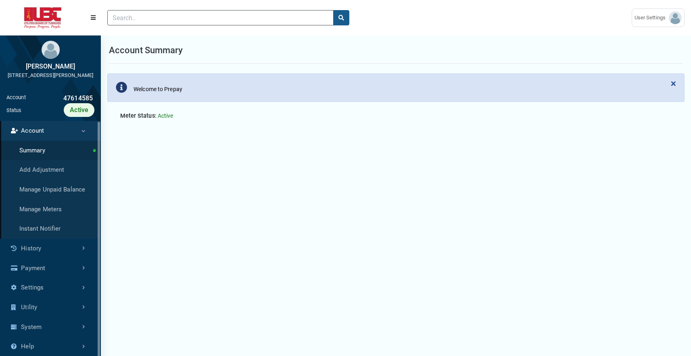
scroll to position [2, 0]
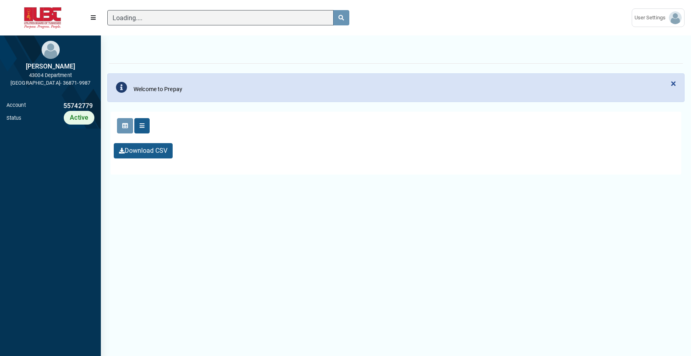
scroll to position [4, 0]
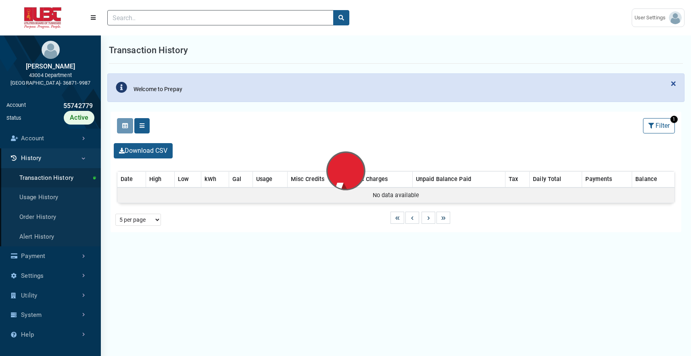
select select "25 per page"
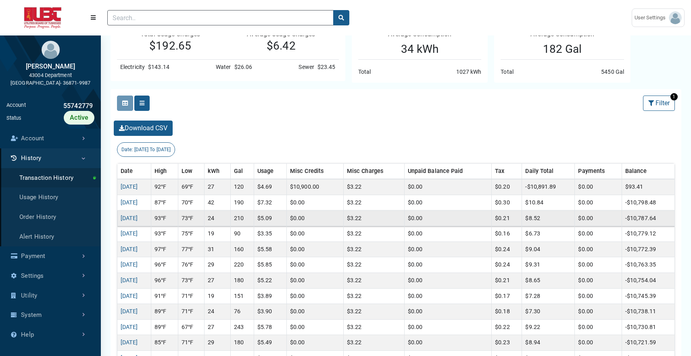
scroll to position [127, 0]
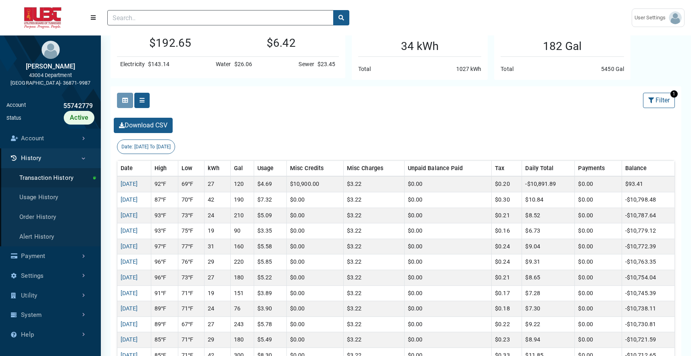
click at [250, 142] on div "Date: [DATE] To [DATE]" at bounding box center [395, 147] width 571 height 15
click at [35, 276] on link "Settings" at bounding box center [50, 276] width 101 height 20
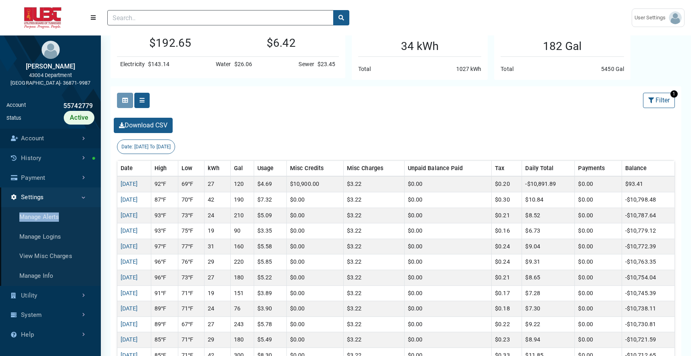
click at [48, 139] on link "Account" at bounding box center [50, 139] width 101 height 20
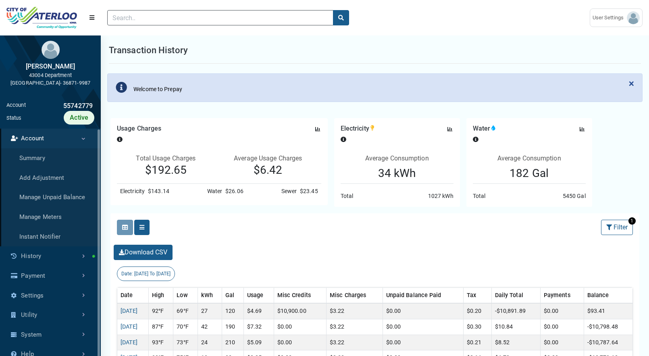
scroll to position [233, 101]
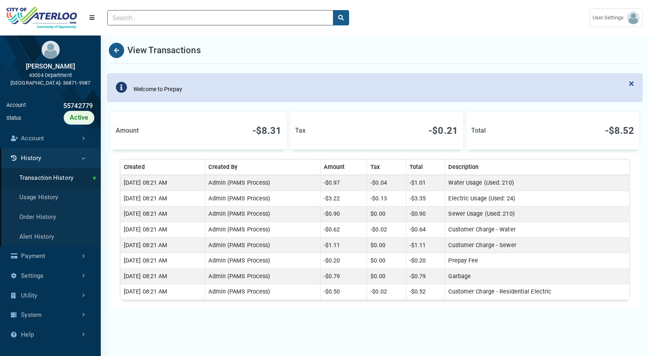
scroll to position [4, 0]
click at [67, 273] on link "Settings" at bounding box center [50, 276] width 101 height 20
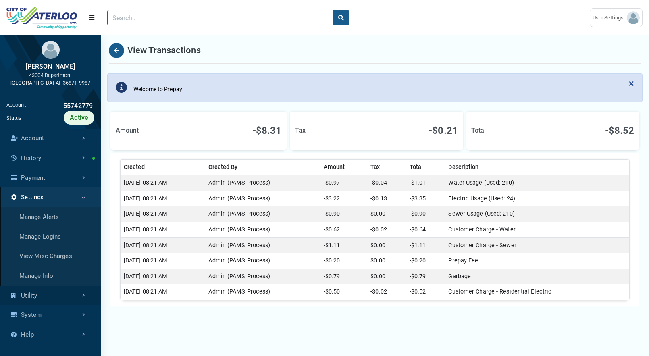
click at [58, 293] on link "Utility" at bounding box center [50, 296] width 101 height 20
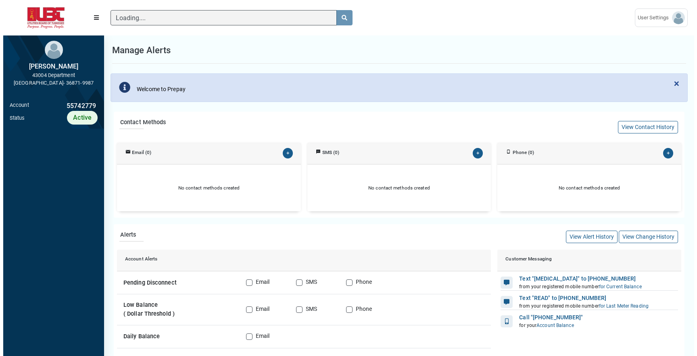
scroll to position [4, 0]
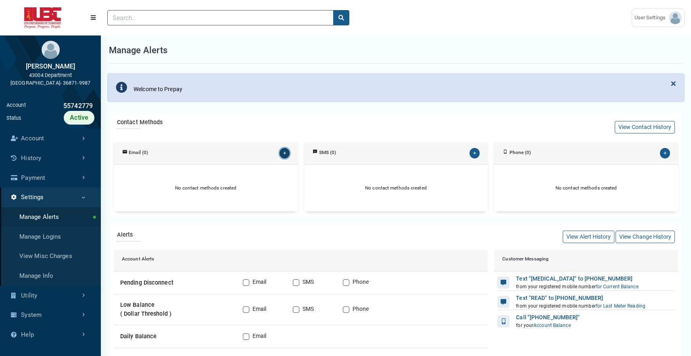
click at [285, 152] on button "+" at bounding box center [284, 153] width 10 height 11
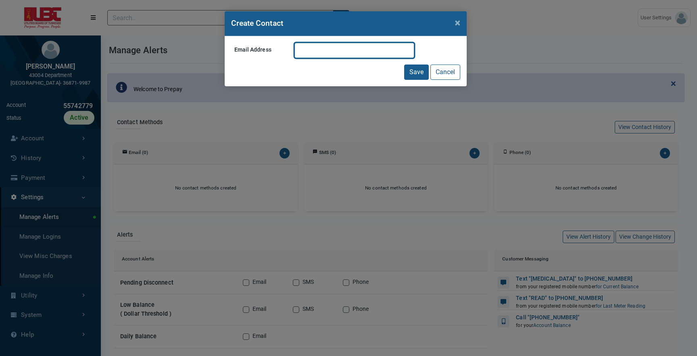
click at [350, 54] on input "Email Address" at bounding box center [354, 50] width 120 height 15
type input "chris.ford@exceleron.com"
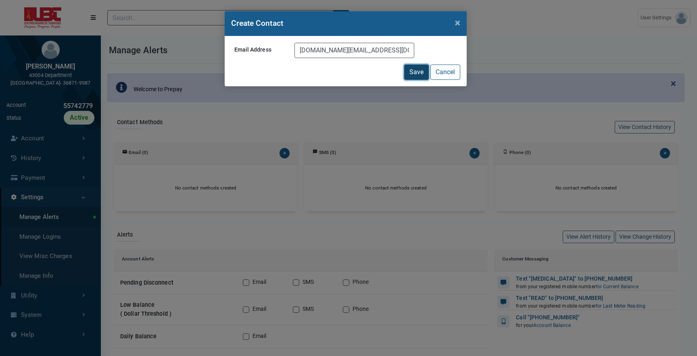
click at [412, 75] on button "Save" at bounding box center [416, 72] width 25 height 15
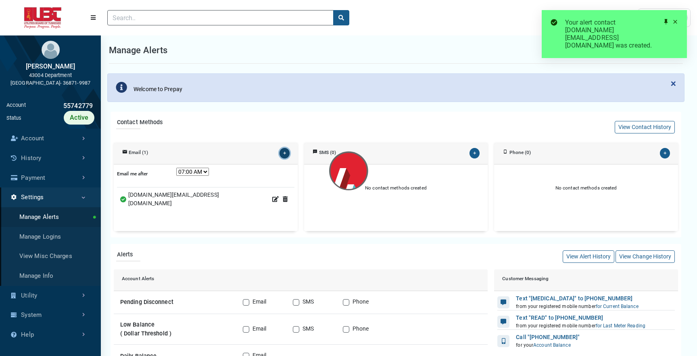
scroll to position [0, 0]
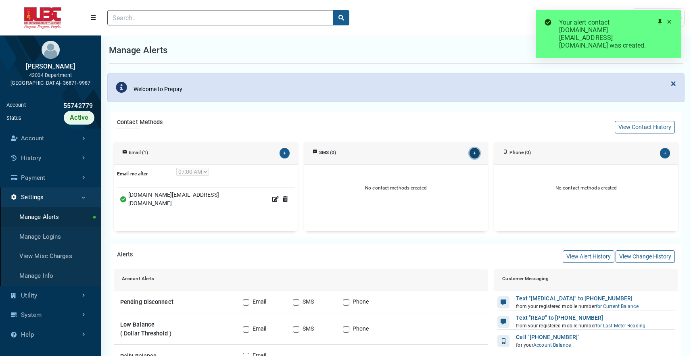
click at [473, 153] on button "+" at bounding box center [474, 153] width 10 height 11
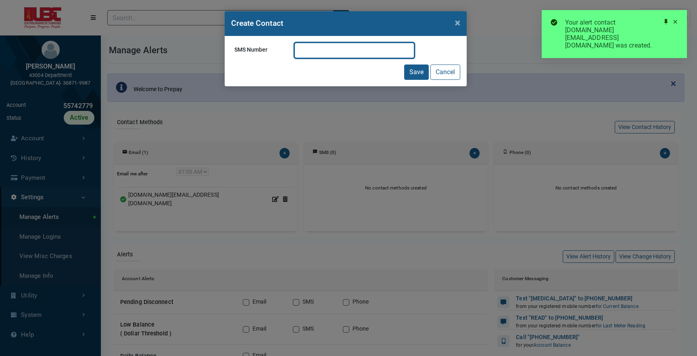
click at [339, 43] on input "SMS Number" at bounding box center [354, 50] width 120 height 15
type input "4049245953"
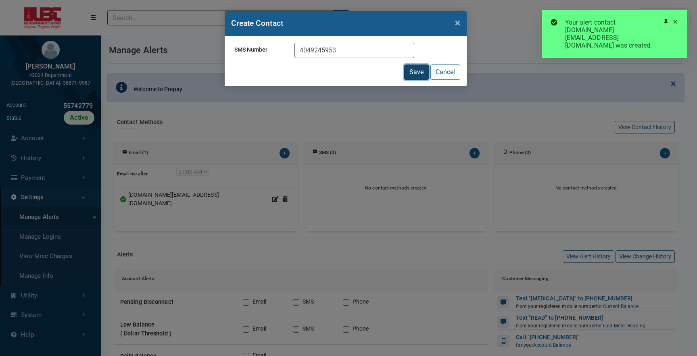
click at [407, 68] on button "Save" at bounding box center [416, 72] width 25 height 15
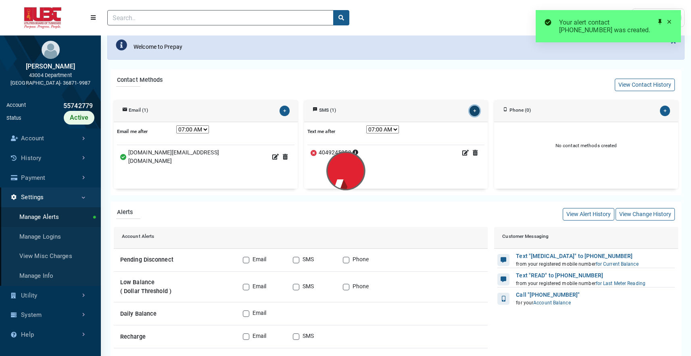
scroll to position [51, 0]
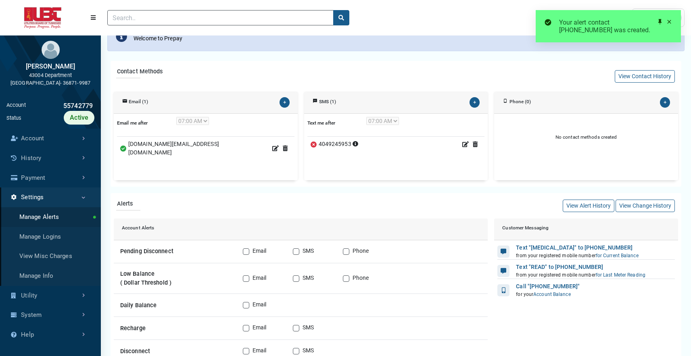
click at [252, 249] on label "Email" at bounding box center [259, 252] width 14 height 10
click at [248, 249] on input "Email" at bounding box center [246, 251] width 6 height 8
checkbox input "true"
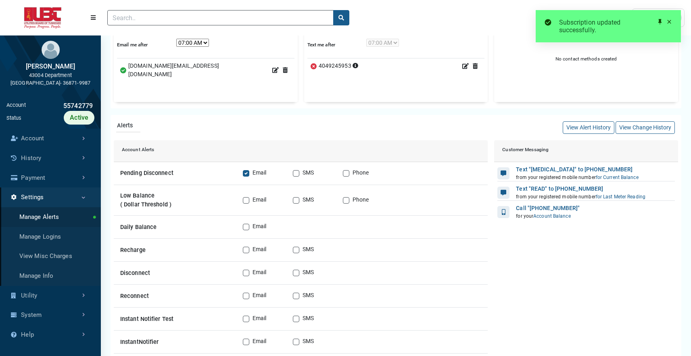
scroll to position [137, 0]
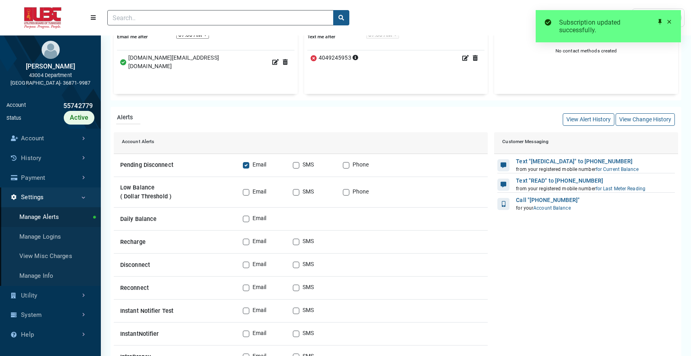
click at [252, 221] on label "Email" at bounding box center [259, 219] width 14 height 10
click at [247, 221] on input "Email" at bounding box center [246, 218] width 6 height 8
checkbox input "true"
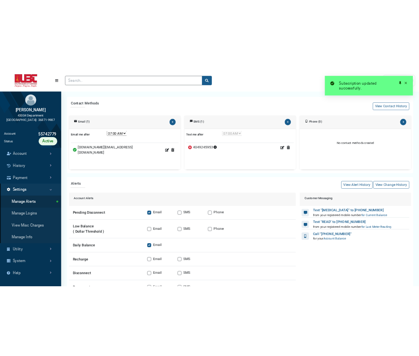
scroll to position [69, 0]
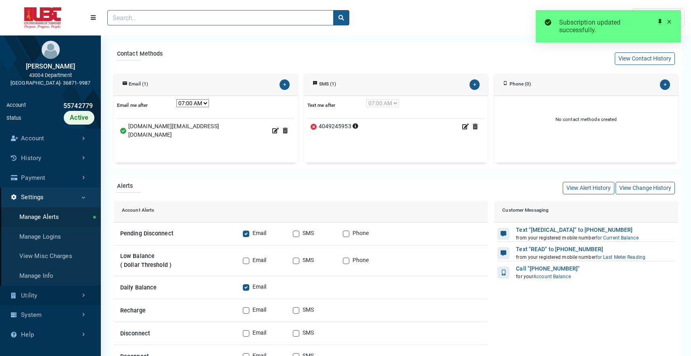
click at [71, 292] on link "Utility" at bounding box center [50, 296] width 101 height 20
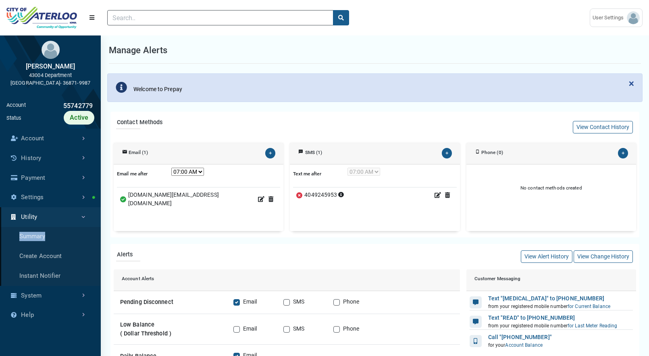
scroll to position [2, 0]
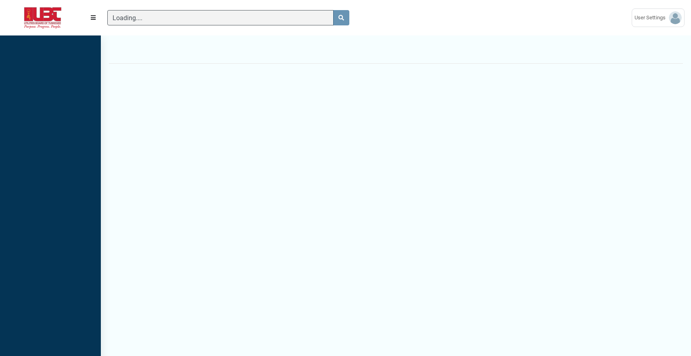
scroll to position [327, 101]
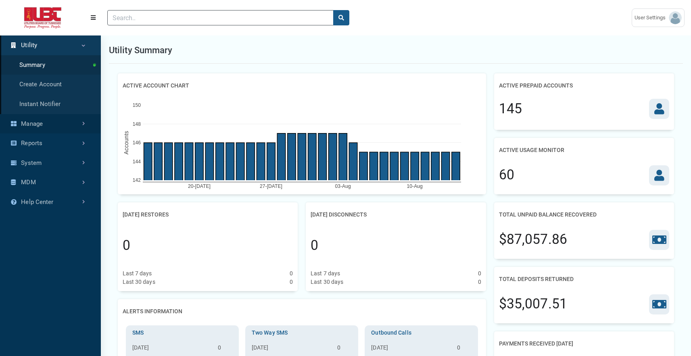
click at [65, 125] on link "Manage" at bounding box center [50, 124] width 101 height 20
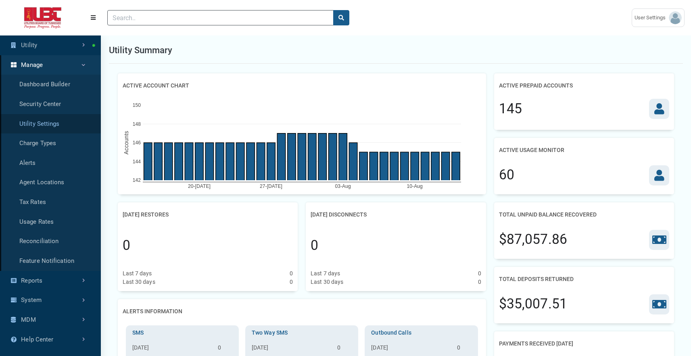
click at [65, 125] on link "Utility Settings" at bounding box center [50, 124] width 101 height 20
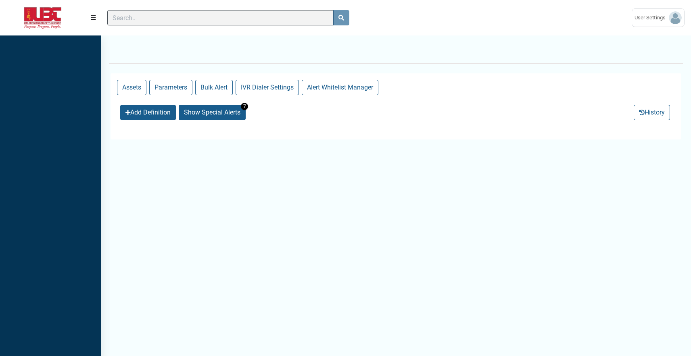
select select "25 per page"
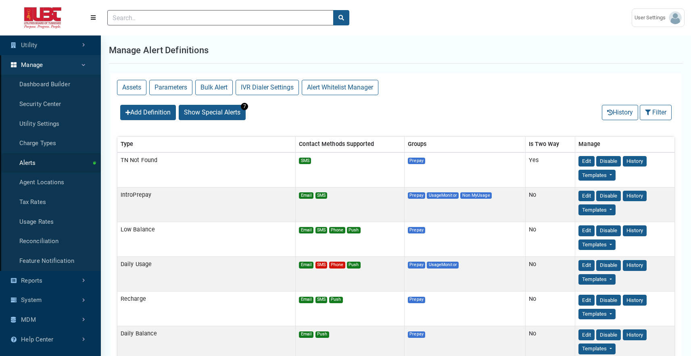
scroll to position [4, 0]
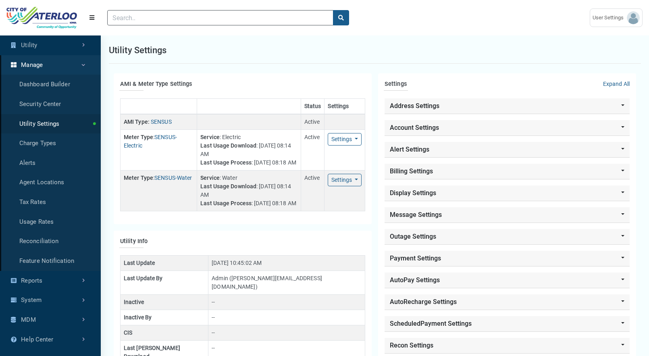
scroll to position [4, 0]
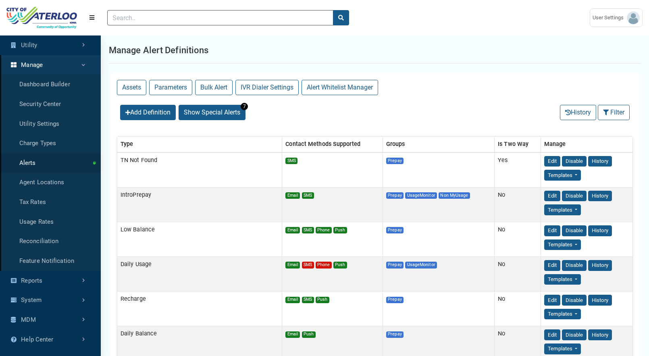
select select "25 per page"
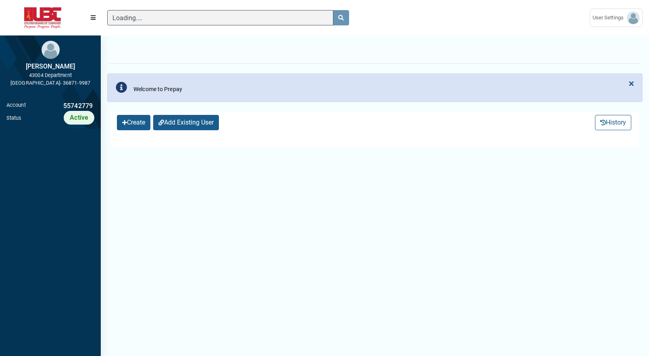
scroll to position [233, 101]
select select "25 per page"
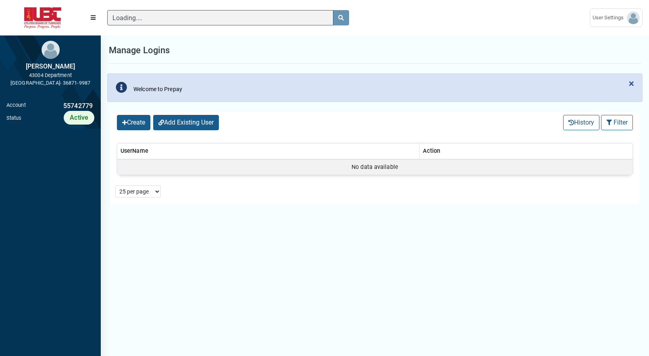
scroll to position [4, 0]
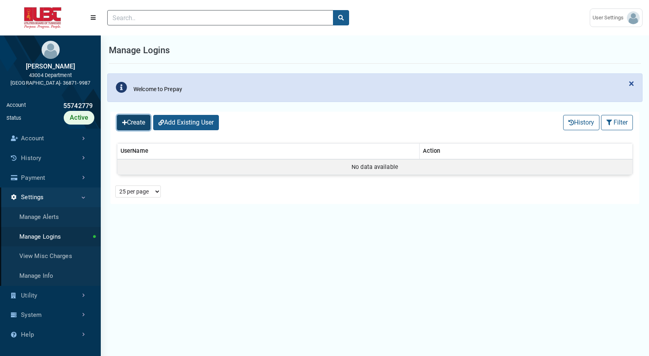
click at [140, 121] on button "Create" at bounding box center [133, 122] width 33 height 15
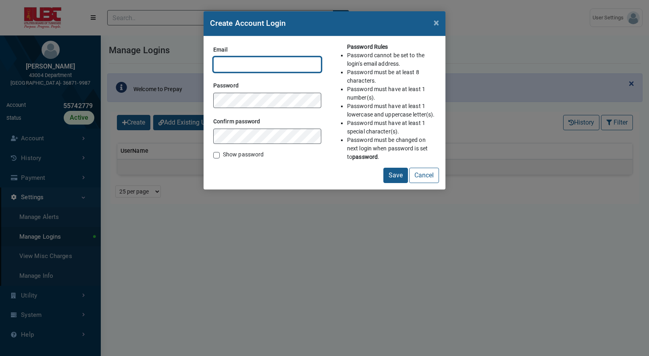
click at [267, 61] on input "Email" at bounding box center [267, 64] width 108 height 15
drag, startPoint x: 289, startPoint y: 68, endPoint x: 234, endPoint y: 68, distance: 55.2
click at [234, 68] on input "jeff@authstaging.com" at bounding box center [267, 64] width 108 height 15
paste input "@"
click at [235, 66] on input "jeff@@authstaging.com" at bounding box center [267, 64] width 108 height 15
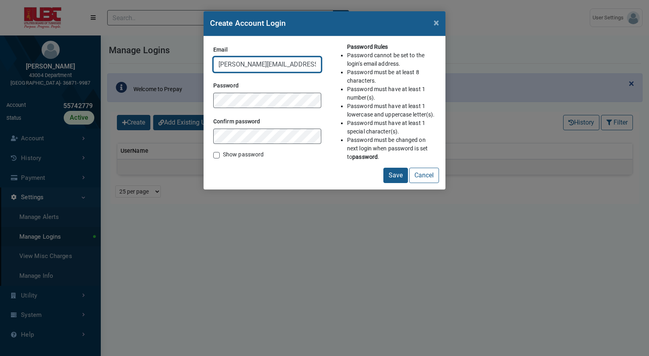
type input "jeff@authstaging.com"
click at [253, 90] on div "Password" at bounding box center [267, 93] width 108 height 29
click at [417, 87] on li "Password must have at least 1 number(s)." at bounding box center [391, 93] width 89 height 17
click at [400, 180] on button "Save" at bounding box center [395, 175] width 25 height 15
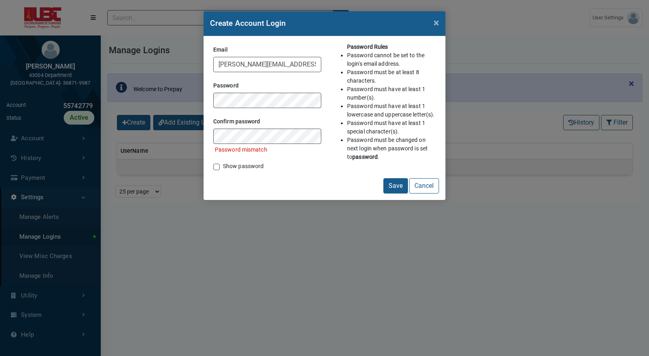
click at [383, 97] on li "Password must have at least 1 number(s)." at bounding box center [391, 93] width 89 height 17
click at [237, 171] on div "Email jeff@authstaging.com Password Confirm password Password mismatch Show pas…" at bounding box center [267, 110] width 115 height 135
click at [239, 169] on label "Show password" at bounding box center [243, 166] width 41 height 8
click at [220, 169] on input "Show password" at bounding box center [216, 166] width 6 height 8
checkbox input "true"
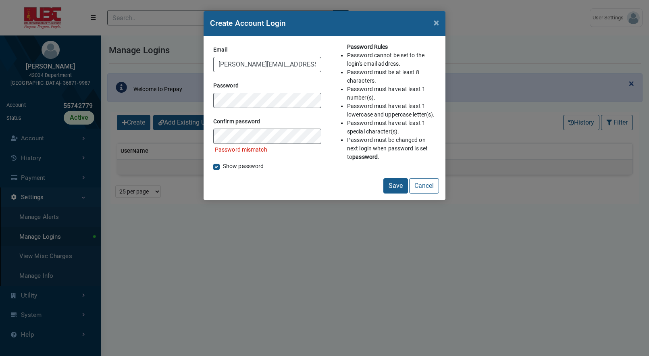
click at [373, 86] on li "Password must have at least 1 number(s)." at bounding box center [391, 93] width 89 height 17
click at [377, 108] on li "Password must have at least 1 lowercase and uppercase letter(s)." at bounding box center [391, 110] width 89 height 17
click at [388, 127] on li "Password must have at least 1 special character(s)." at bounding box center [391, 127] width 89 height 17
click at [396, 185] on button "Save" at bounding box center [395, 185] width 25 height 15
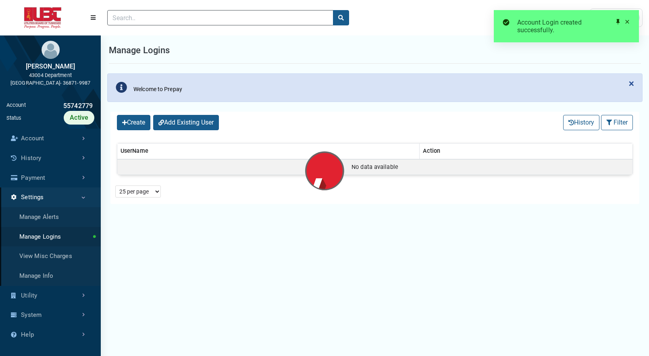
select select "25 per page"
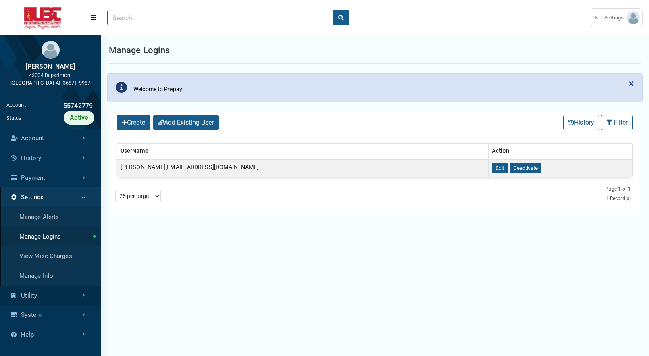
click at [57, 292] on link "Utility" at bounding box center [50, 296] width 101 height 20
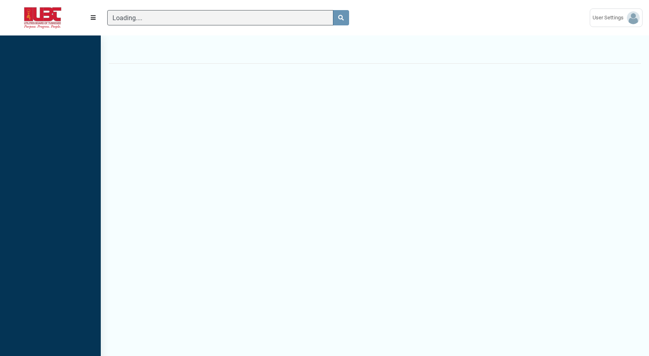
scroll to position [4, 0]
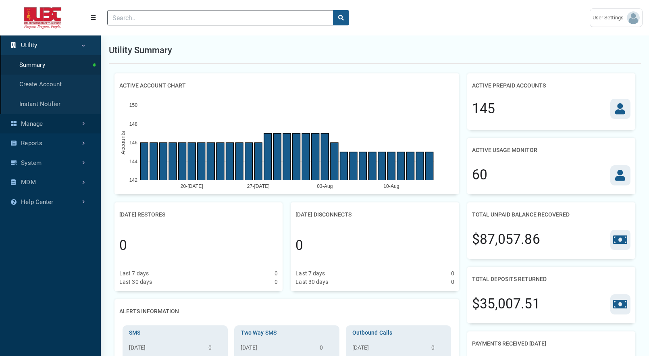
click at [54, 119] on link "Manage" at bounding box center [50, 124] width 101 height 20
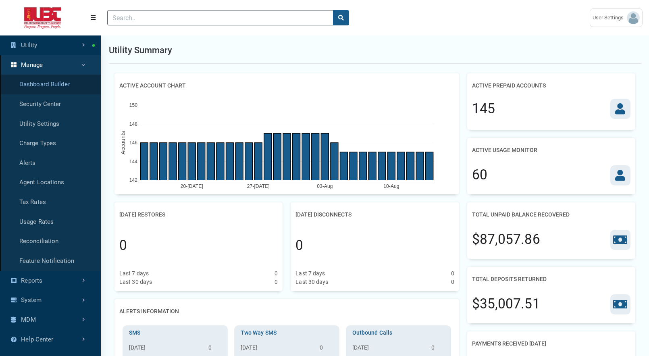
click at [63, 87] on link "Dashboard Builder" at bounding box center [50, 85] width 101 height 20
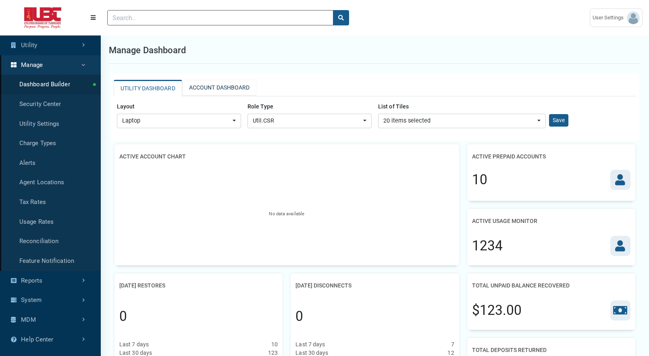
click at [221, 88] on link "ACCOUNT DASHBOARD" at bounding box center [219, 88] width 75 height 16
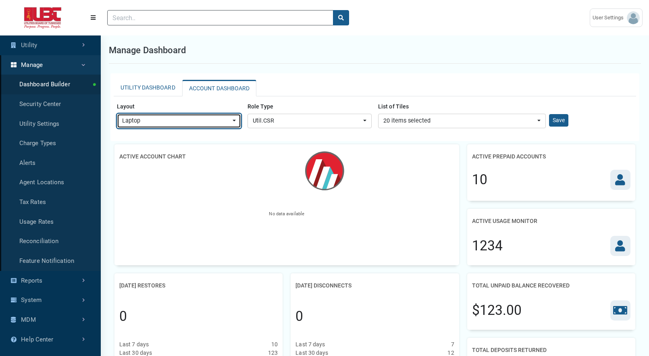
click at [233, 120] on button "Laptop" at bounding box center [179, 121] width 124 height 15
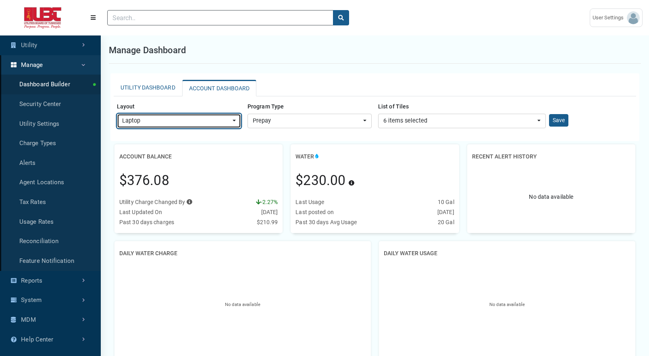
click at [225, 114] on button "Laptop" at bounding box center [179, 121] width 124 height 15
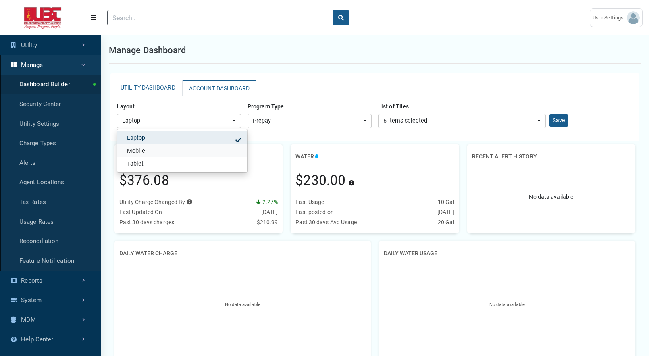
click at [212, 149] on link "Mobile" at bounding box center [182, 150] width 130 height 13
select select "Mobile"
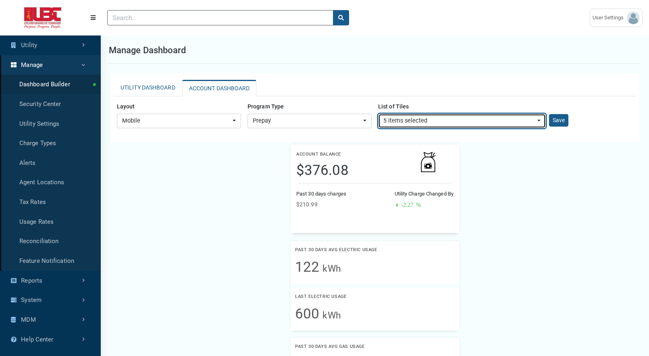
click at [440, 125] on button "5 items selected" at bounding box center [462, 121] width 168 height 15
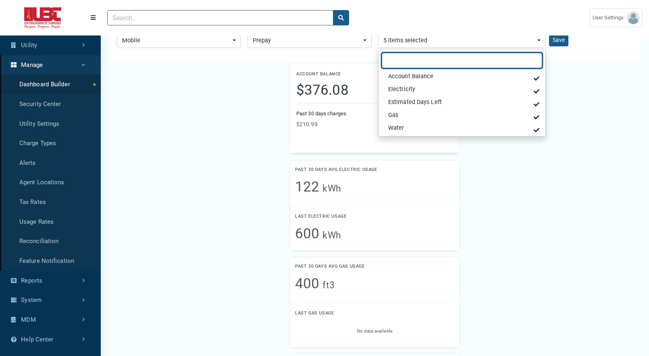
scroll to position [13, 0]
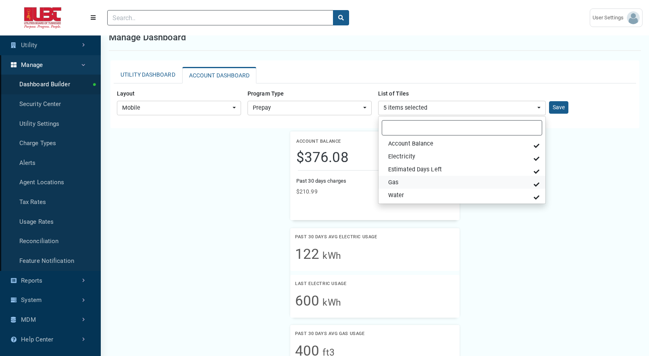
click at [438, 179] on link "Gas" at bounding box center [462, 182] width 167 height 13
click at [509, 156] on link "Electricity" at bounding box center [462, 156] width 167 height 13
click at [577, 167] on div "Account Balance $376.08 Past 30 days charges $210.99 Utility Charge Changed By …" at bounding box center [374, 288] width 529 height 314
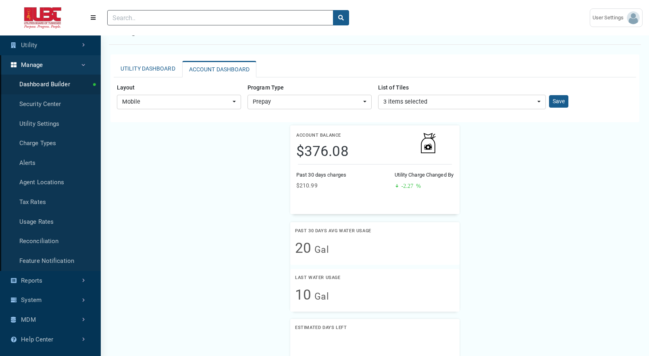
scroll to position [9, 0]
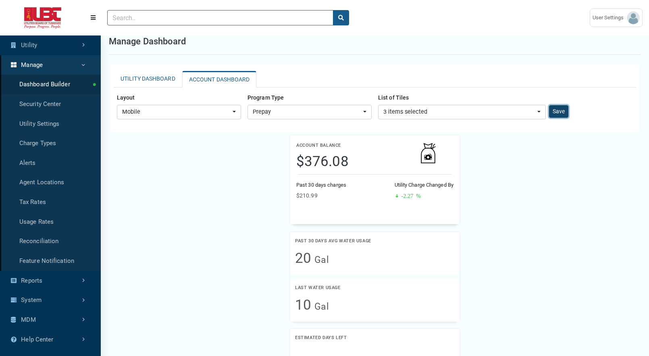
click at [555, 112] on button "Save" at bounding box center [558, 111] width 19 height 12
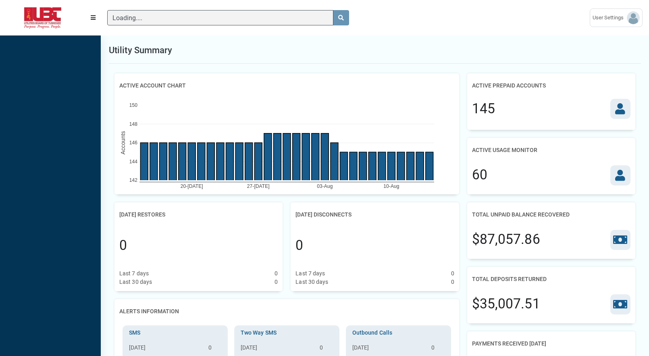
scroll to position [4, 0]
